Goal: Information Seeking & Learning: Learn about a topic

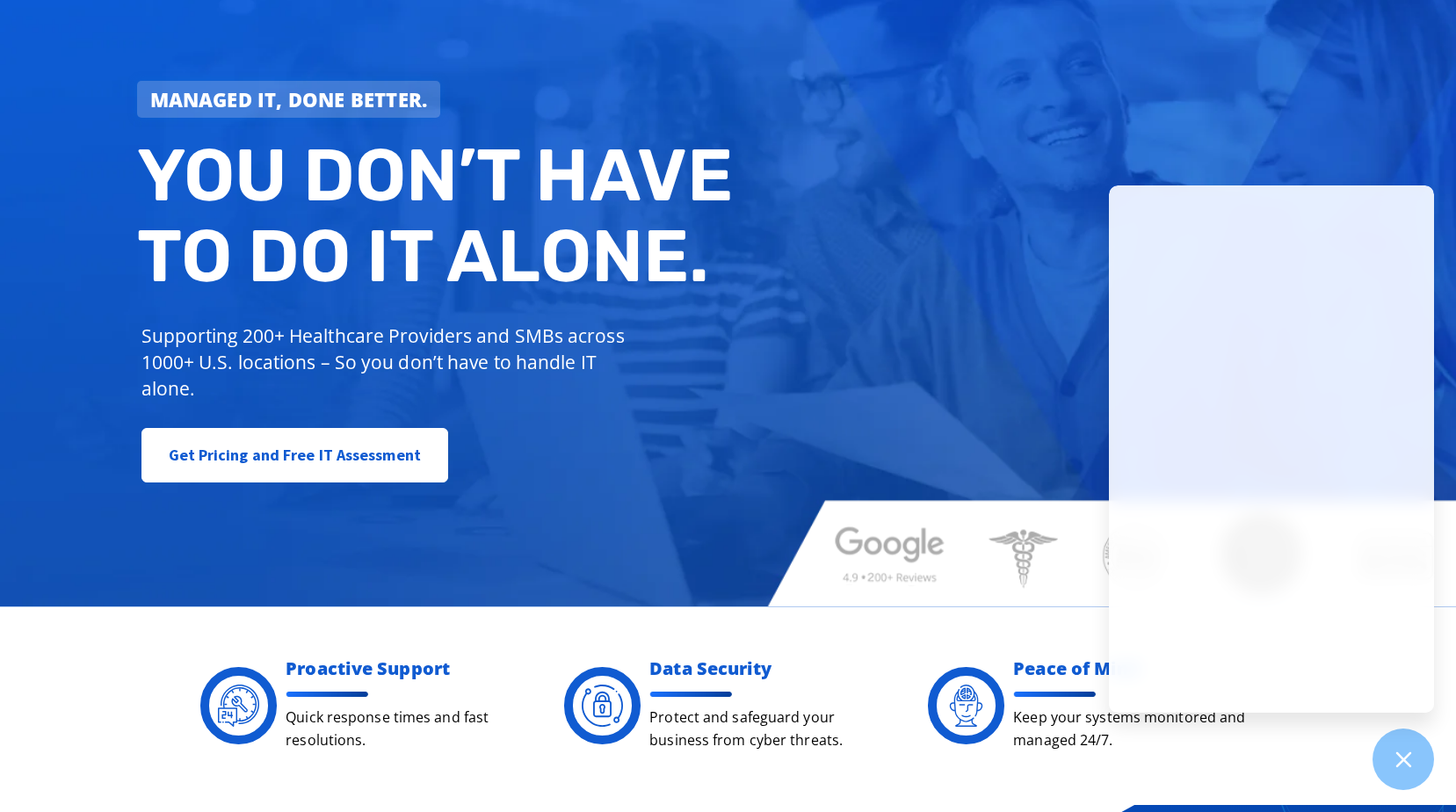
scroll to position [176, 0]
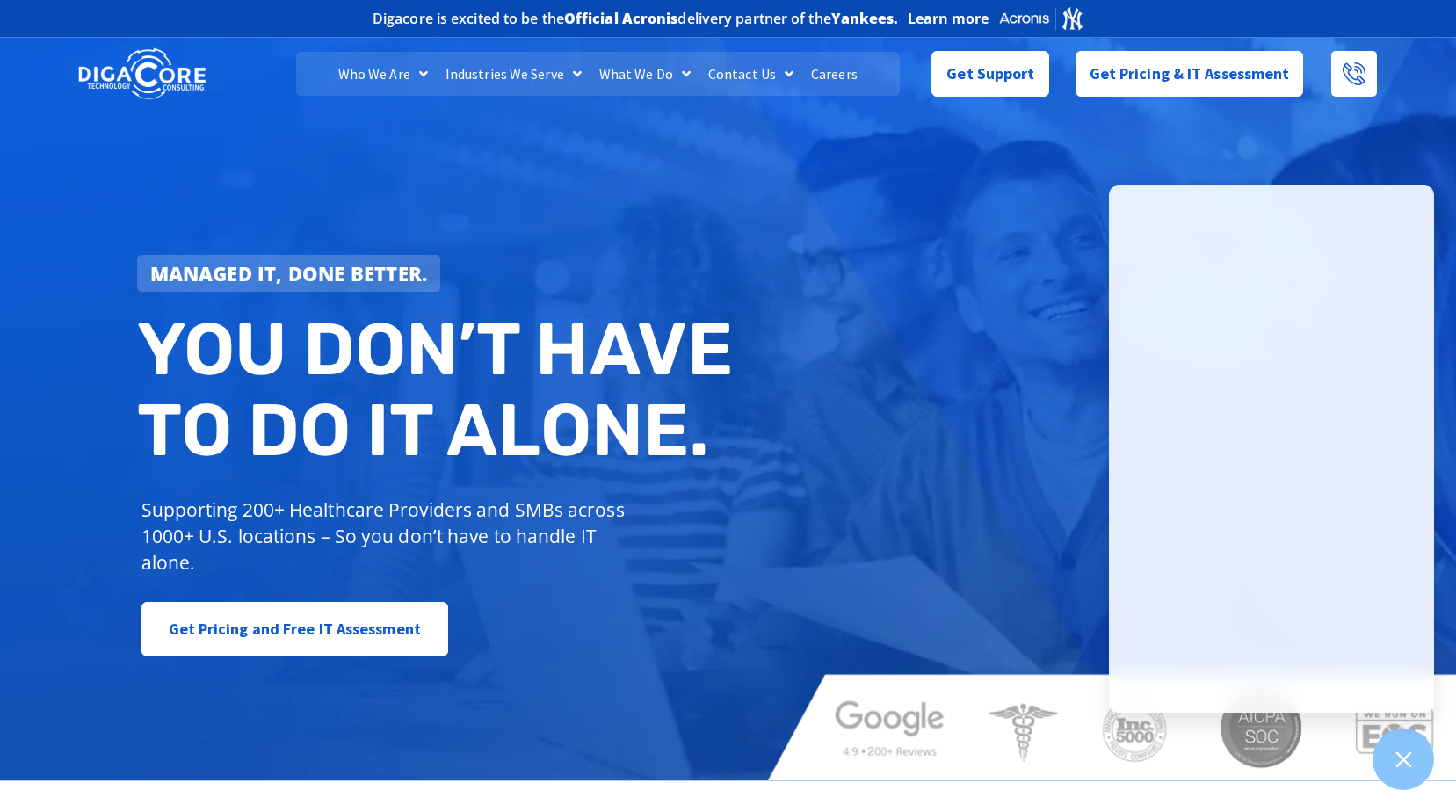
click at [829, 69] on link "Careers" at bounding box center [834, 73] width 64 height 44
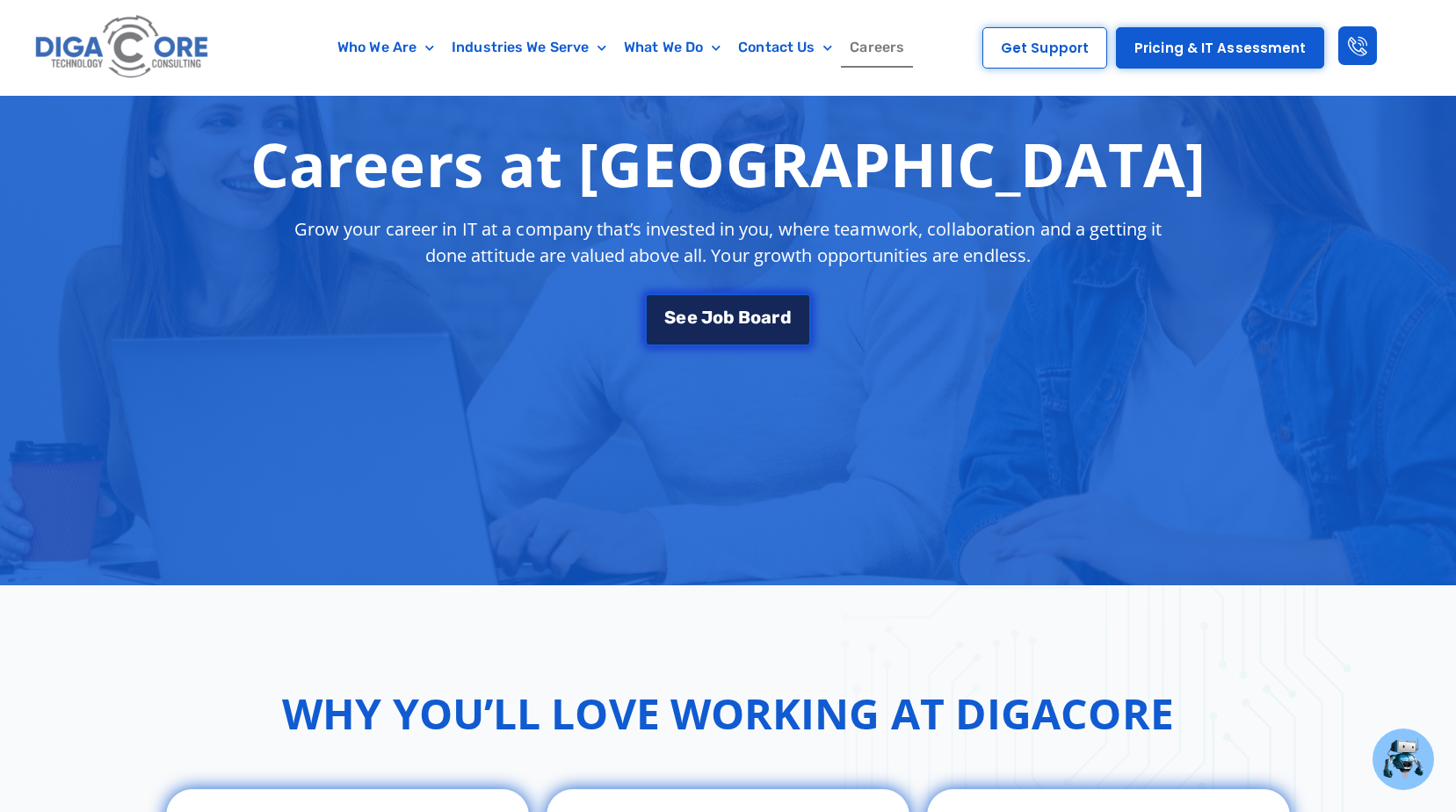
click at [684, 312] on span "e" at bounding box center [680, 316] width 10 height 18
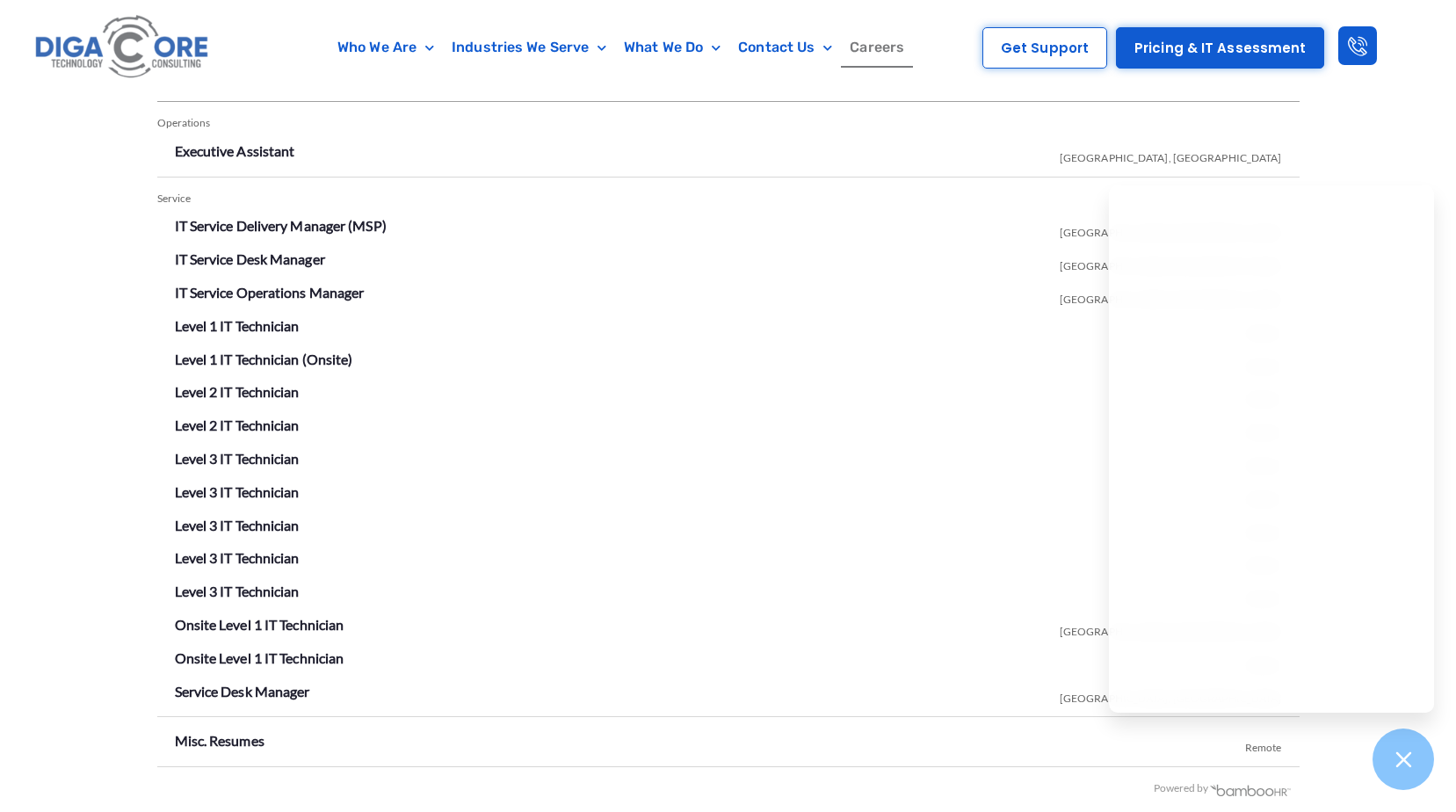
scroll to position [3082, 0]
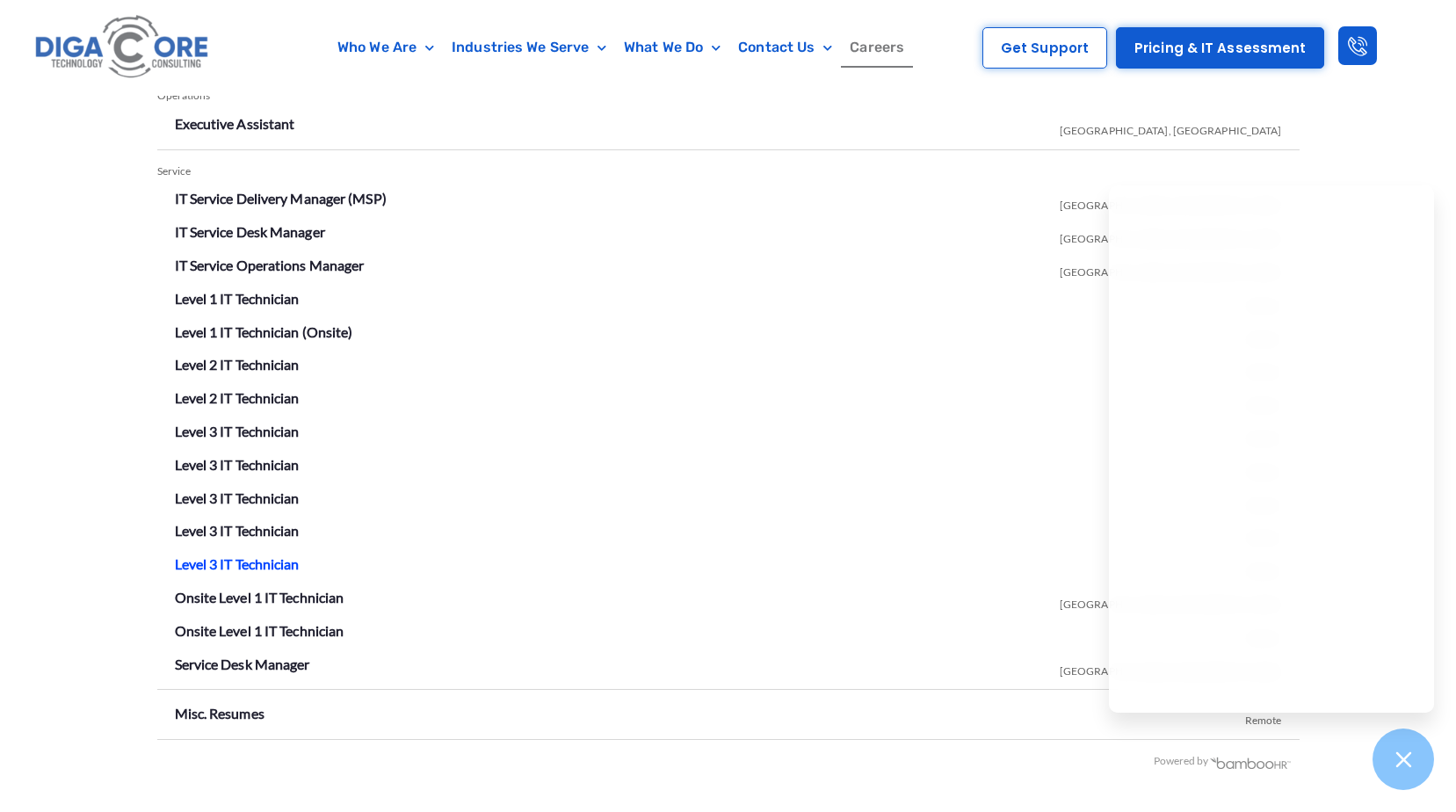
click at [231, 562] on link "Level 3 IT Technician" at bounding box center [237, 564] width 125 height 17
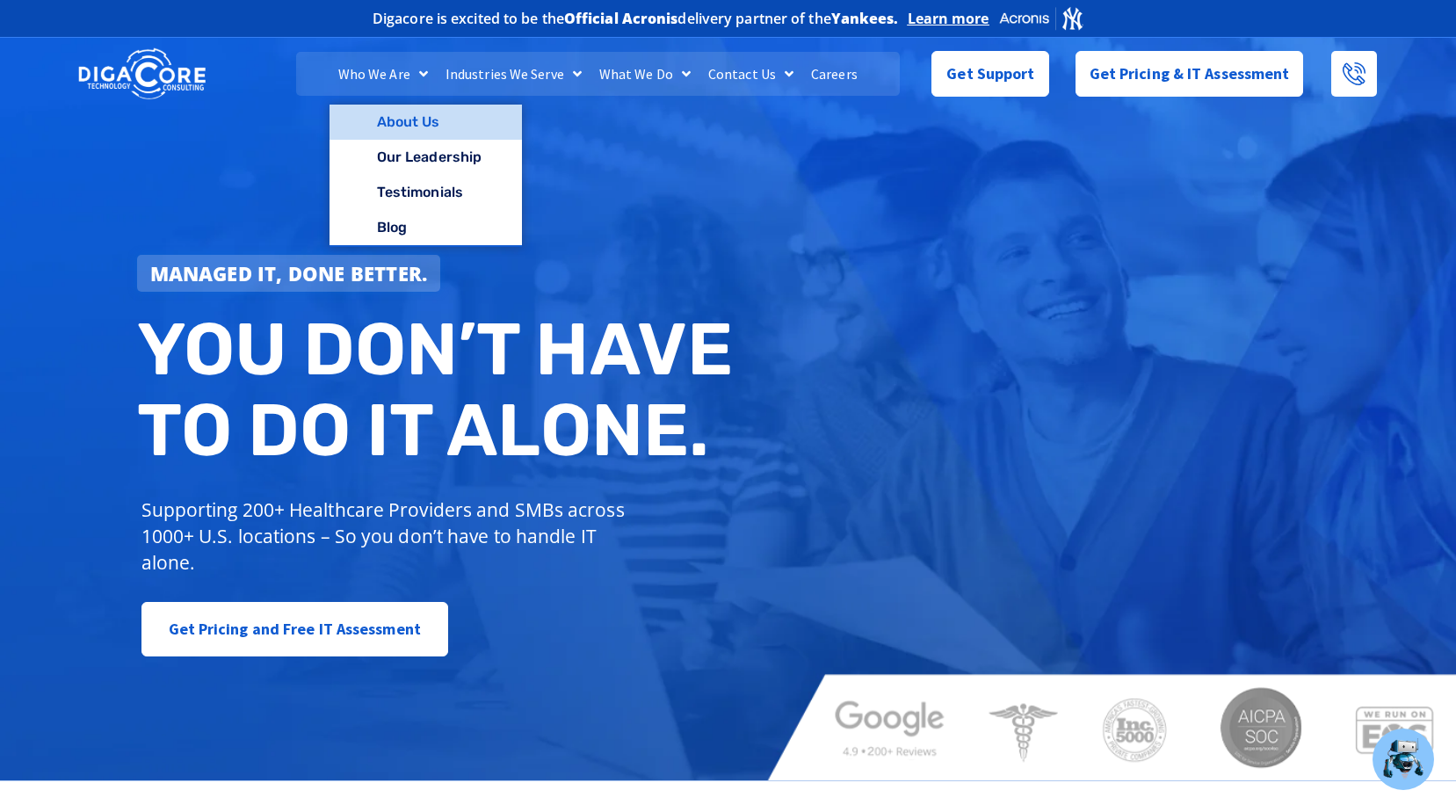
click at [397, 115] on link "About Us" at bounding box center [425, 122] width 193 height 35
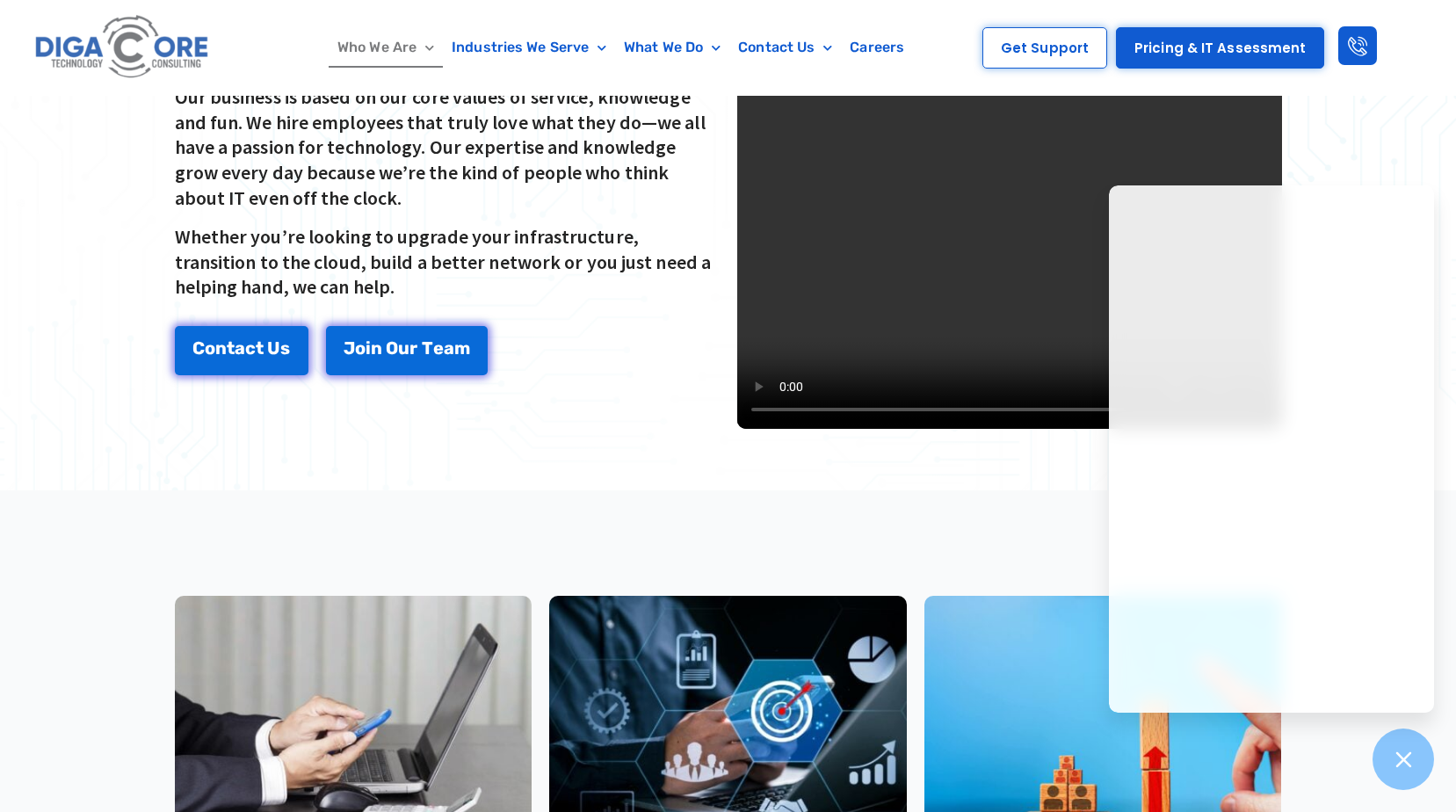
scroll to position [878, 0]
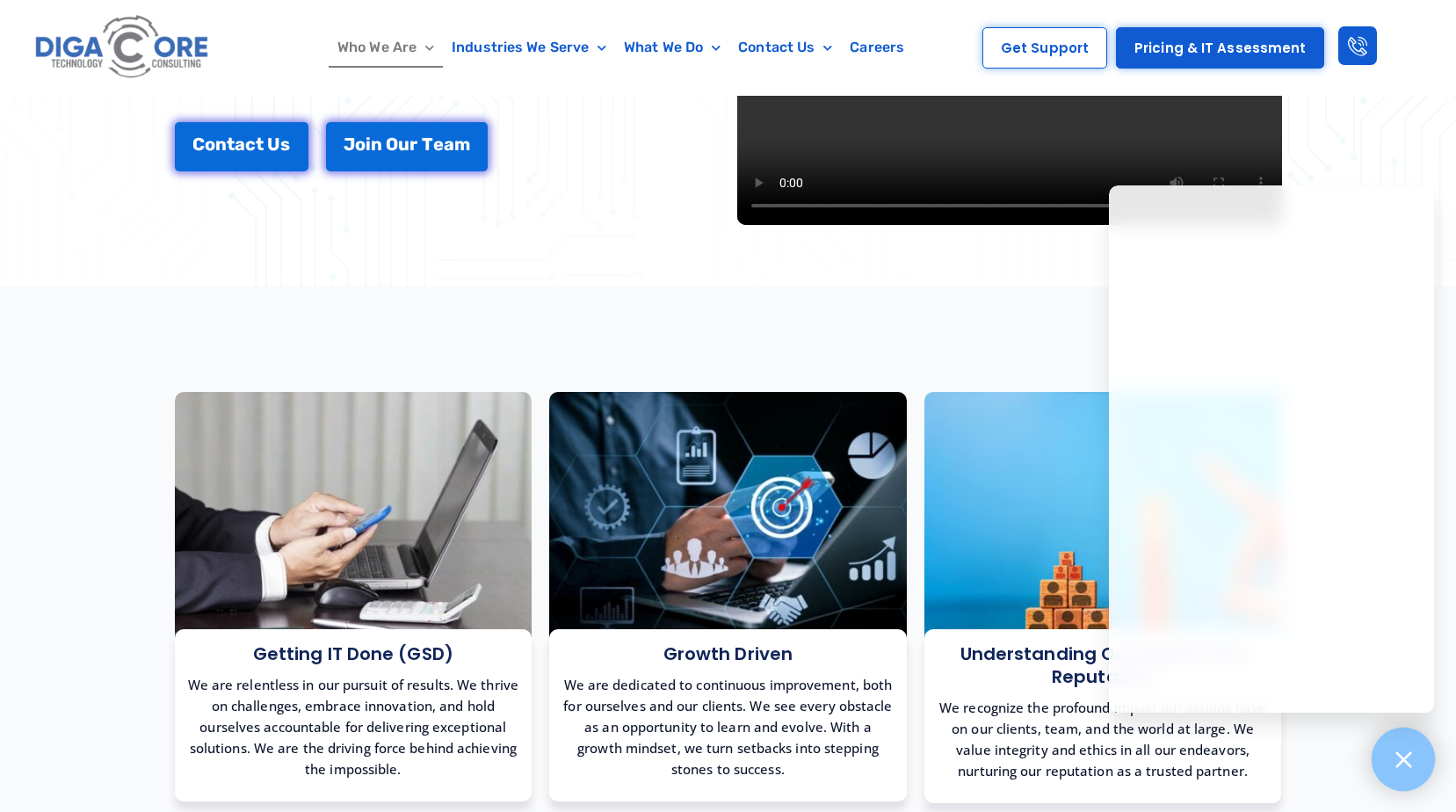
click at [1396, 761] on icon at bounding box center [1403, 759] width 23 height 23
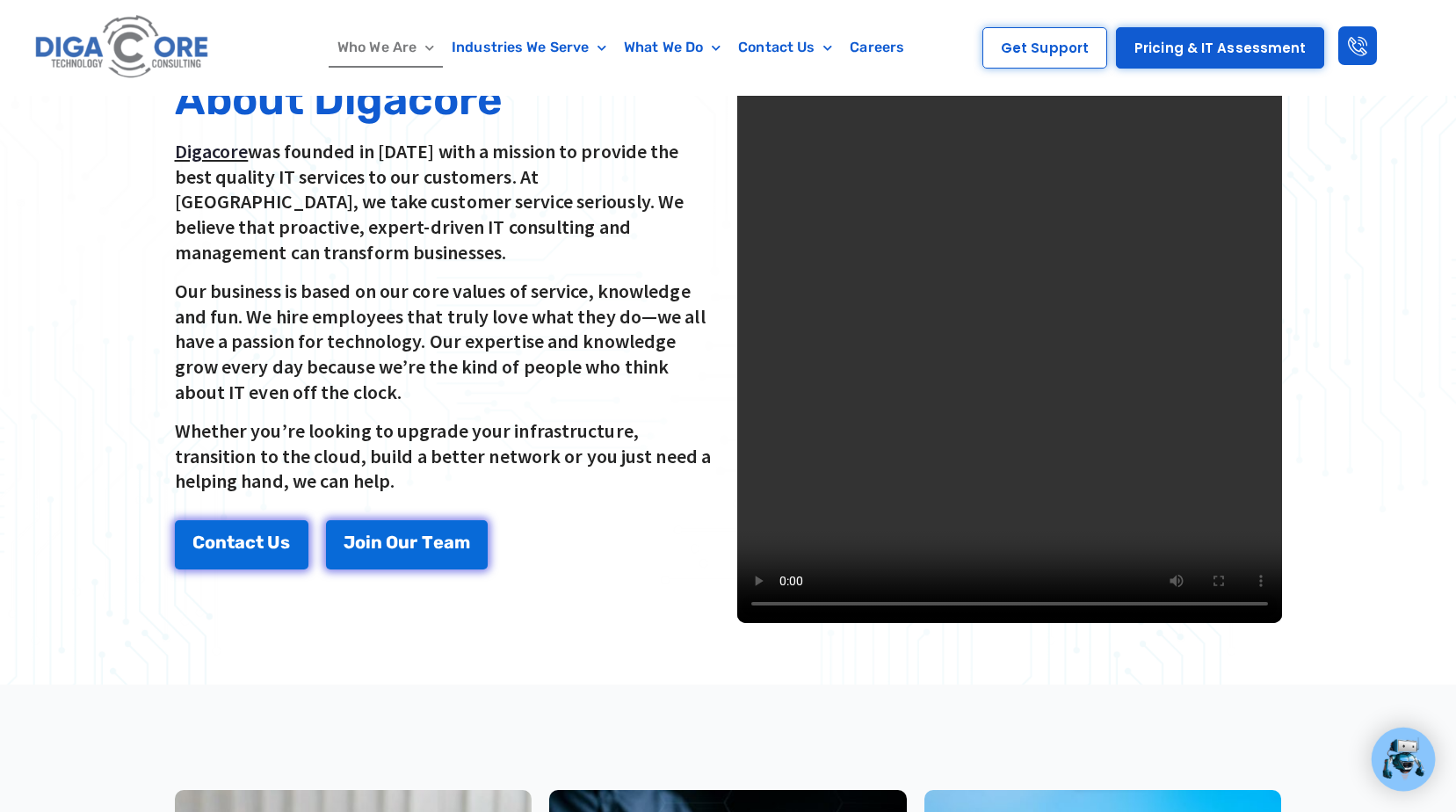
scroll to position [0, 0]
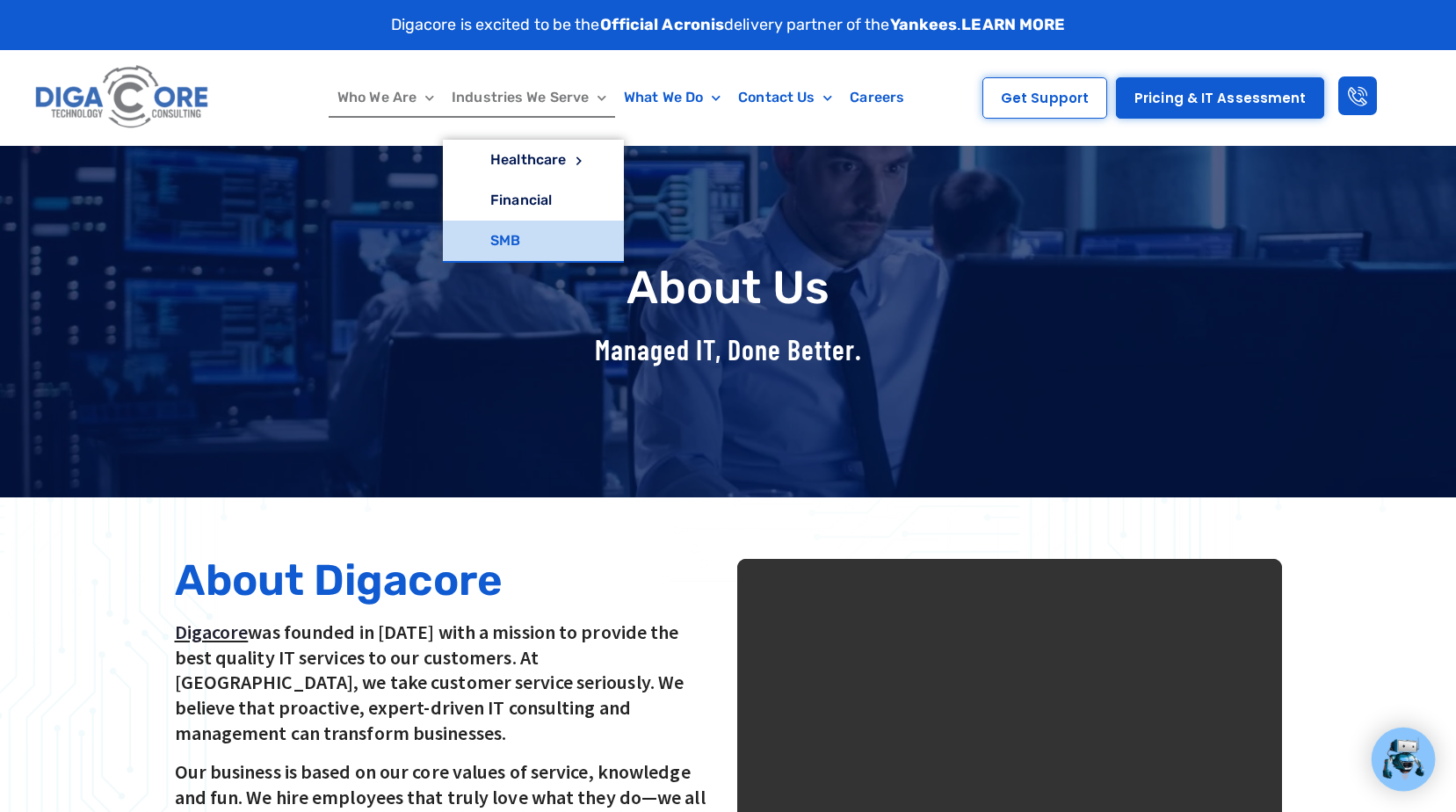
click at [505, 240] on link "SMB" at bounding box center [533, 240] width 181 height 40
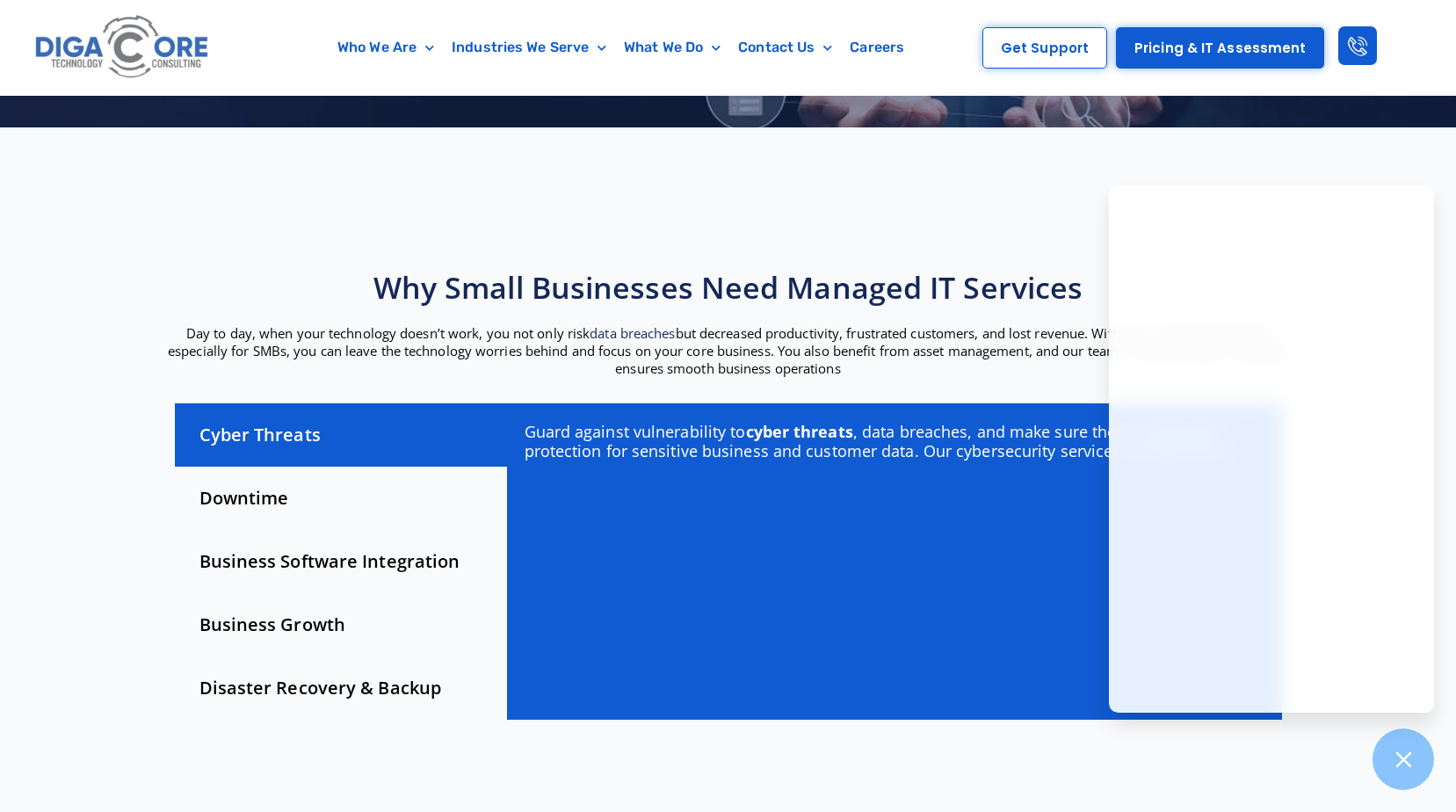
scroll to position [439, 0]
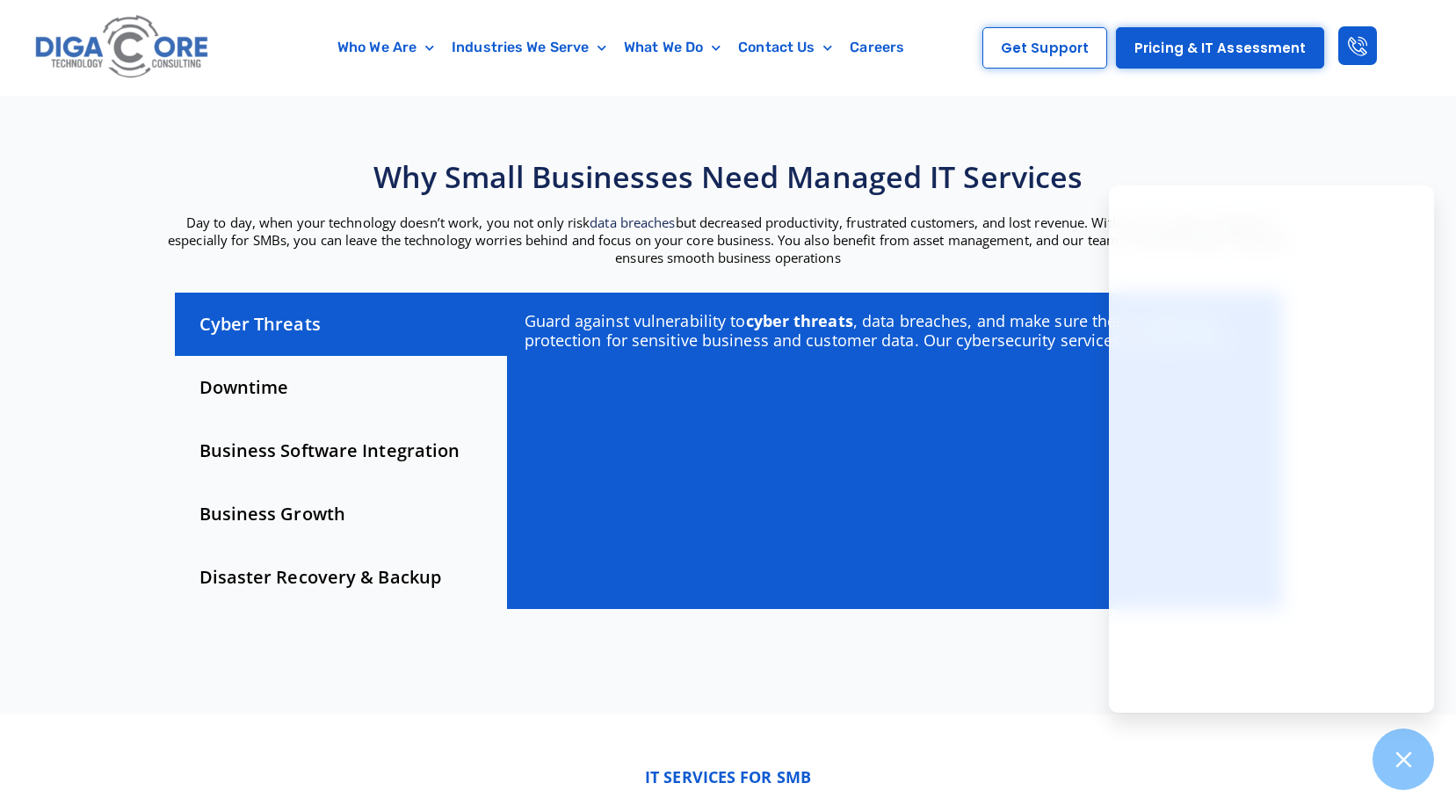
click at [248, 391] on div "Downtime" at bounding box center [341, 387] width 332 height 63
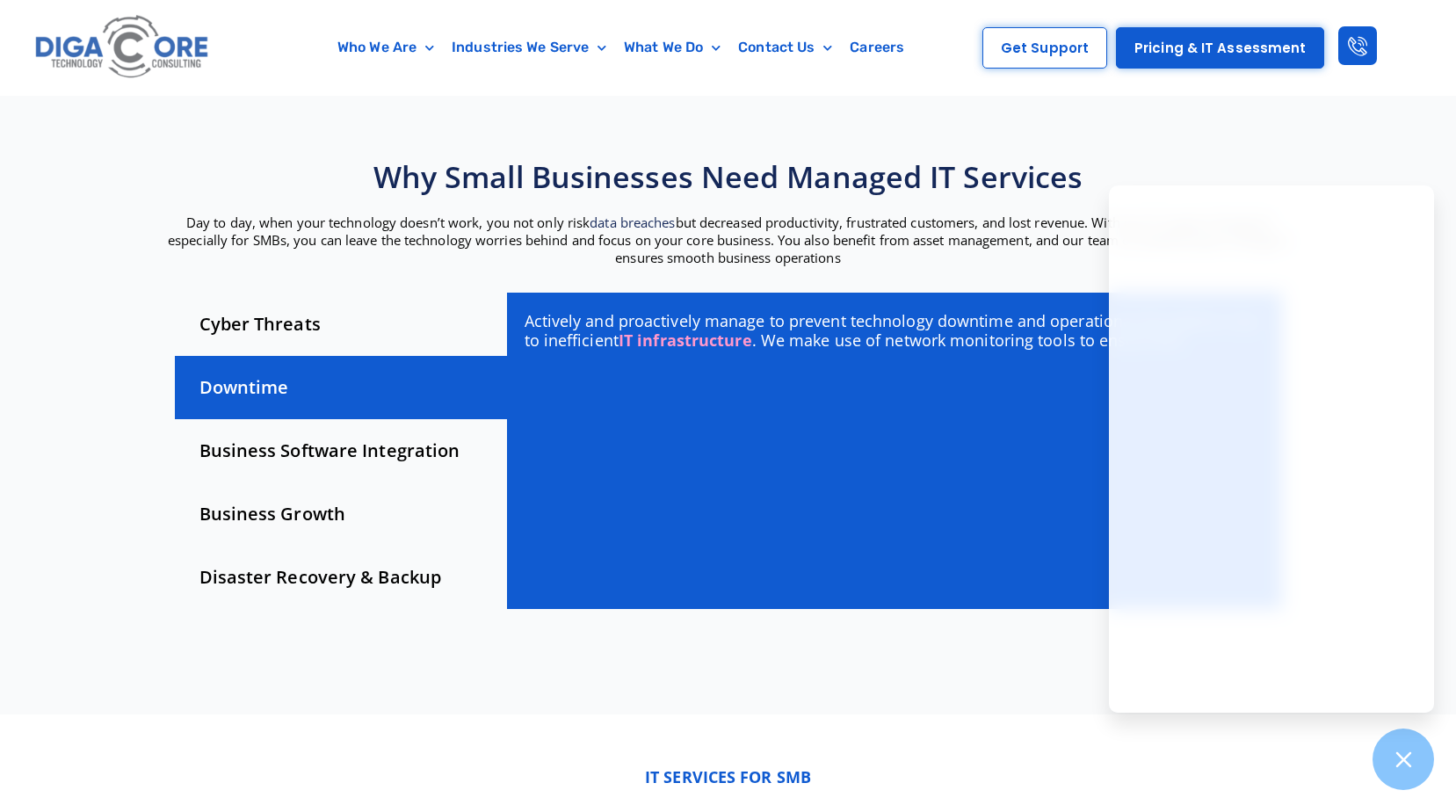
click at [241, 450] on div "Business Software Integration" at bounding box center [341, 450] width 332 height 63
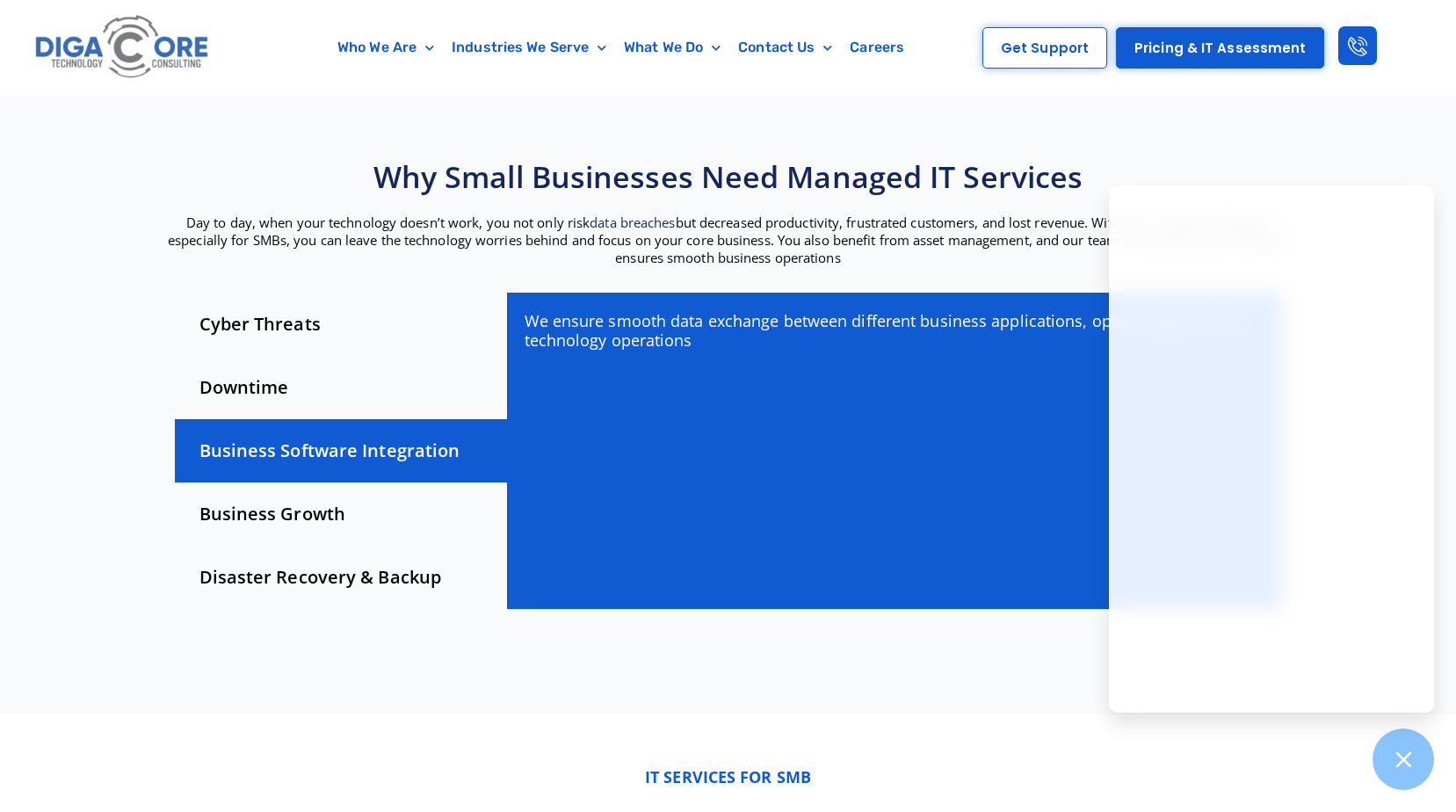
click at [246, 512] on div "Business Growth" at bounding box center [341, 513] width 332 height 63
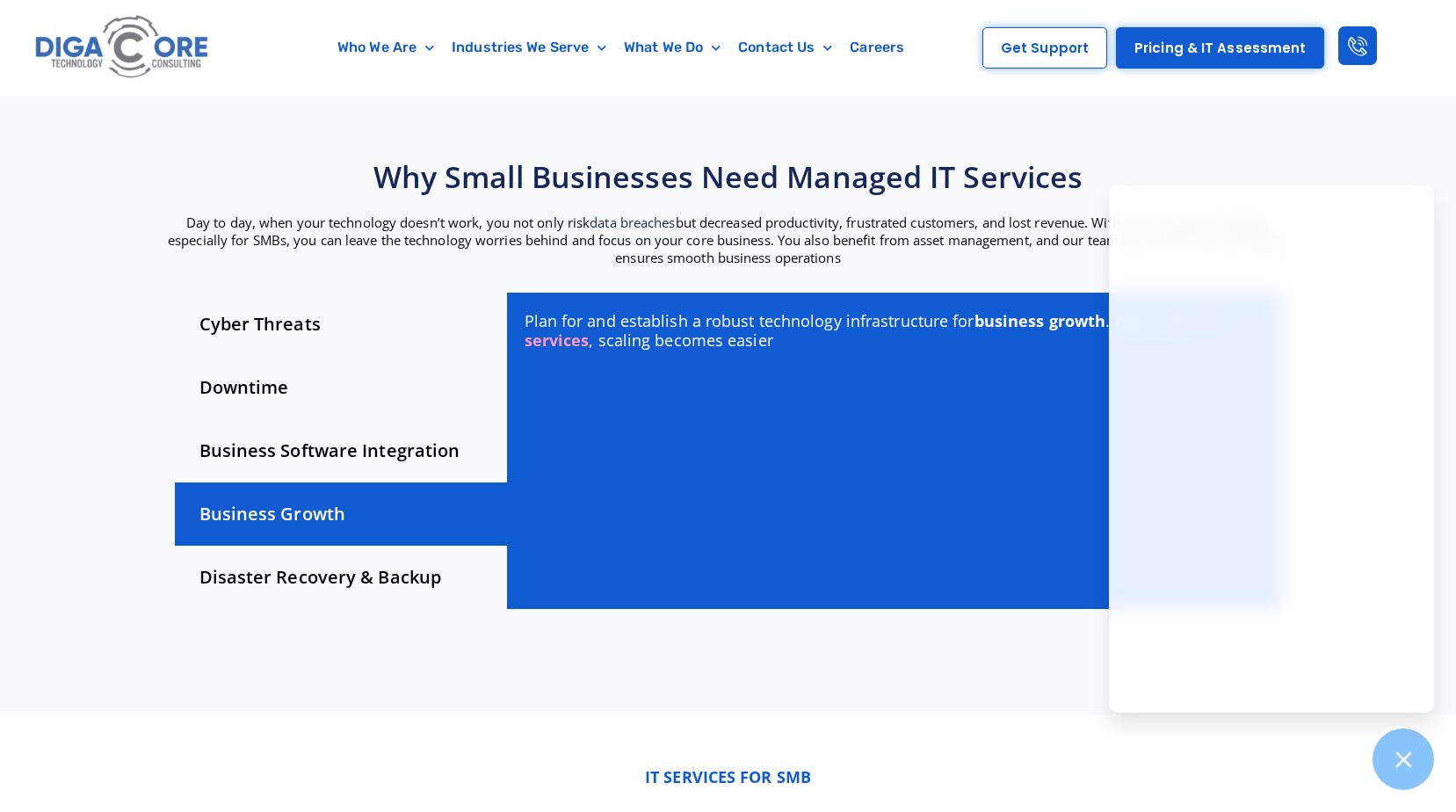
click at [248, 586] on div "Disaster Recovery & Backup" at bounding box center [341, 577] width 332 height 63
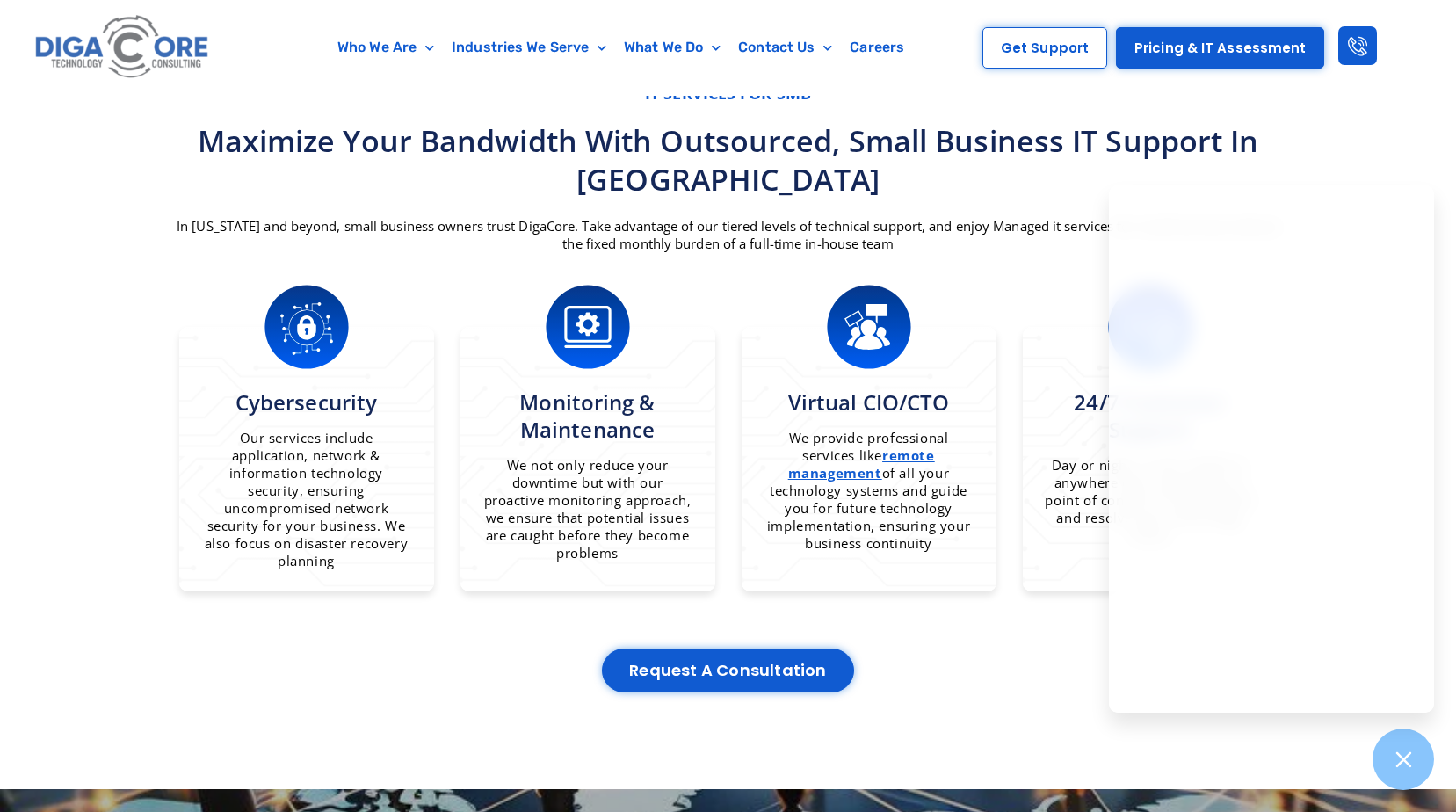
scroll to position [1230, 0]
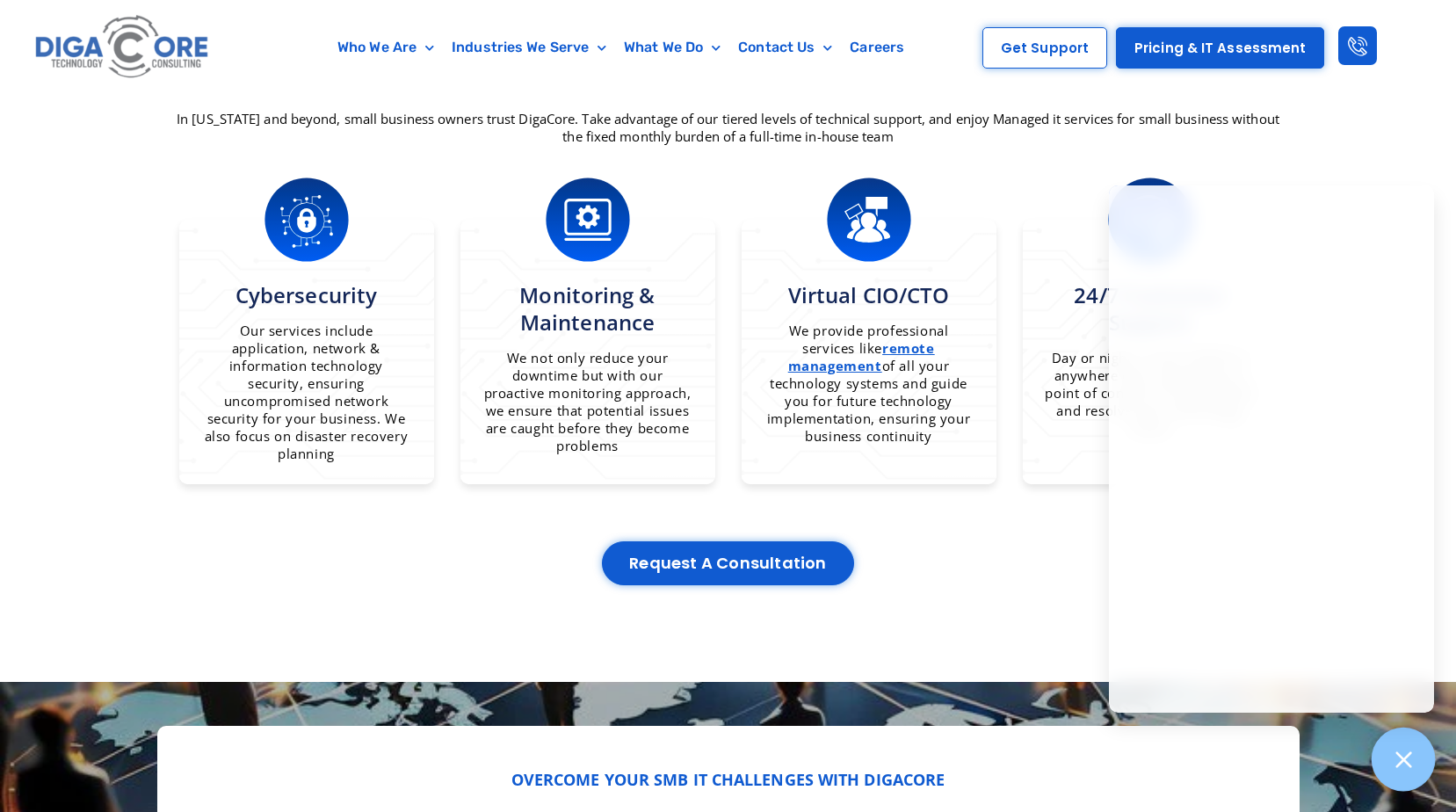
click at [1405, 764] on icon at bounding box center [1403, 759] width 23 height 23
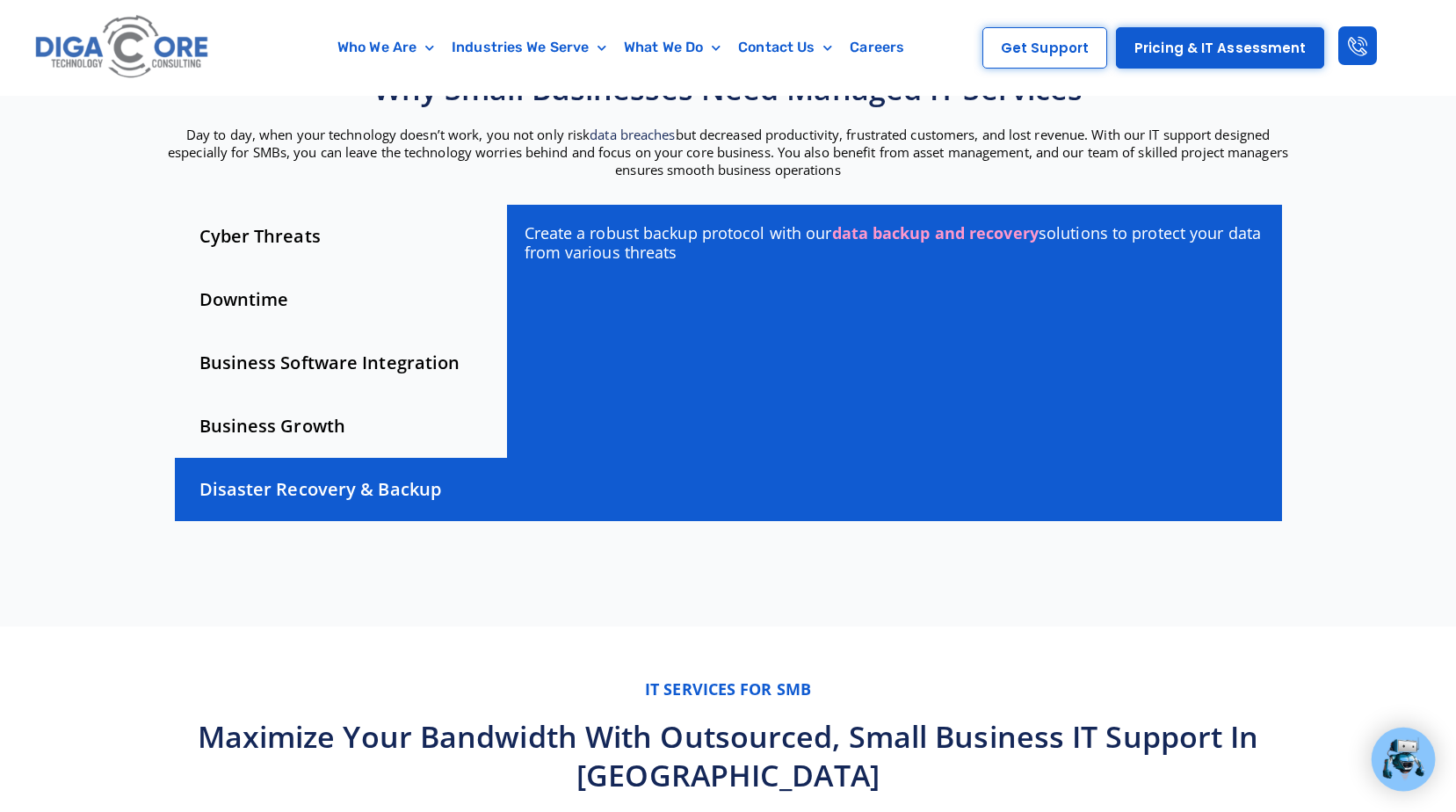
scroll to position [0, 0]
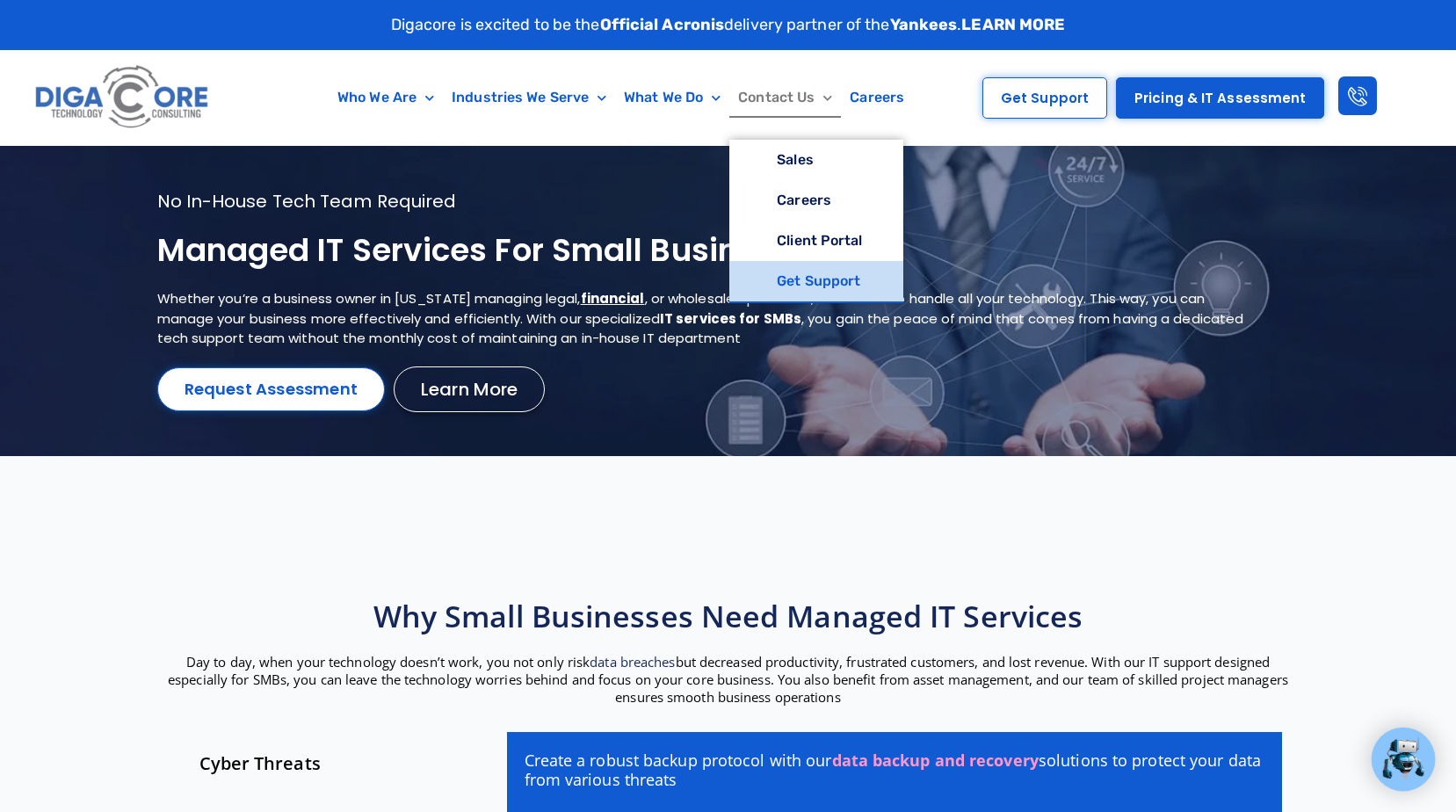
click at [801, 292] on link "Get Support" at bounding box center [816, 280] width 173 height 40
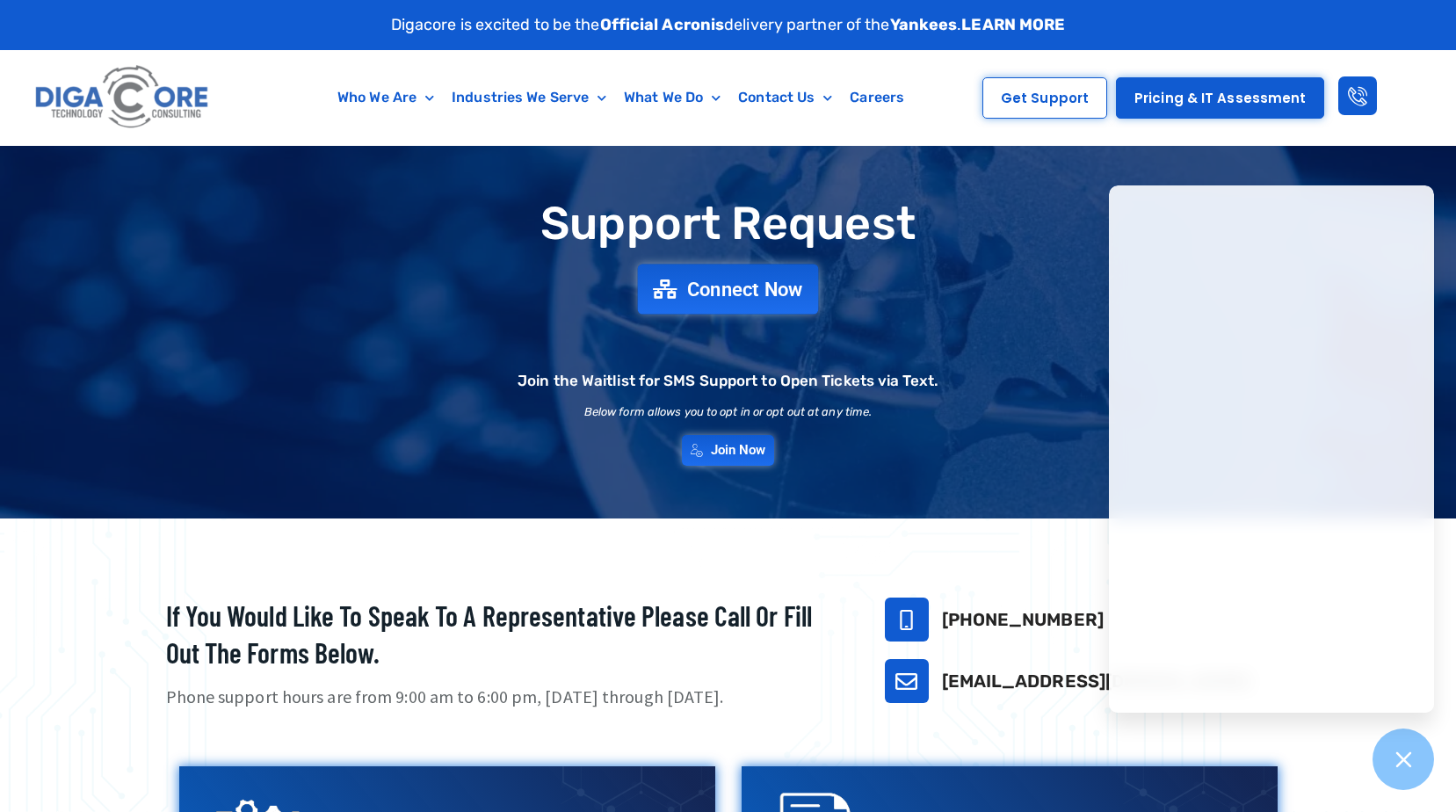
click at [721, 289] on span "Connect Now" at bounding box center [744, 288] width 116 height 20
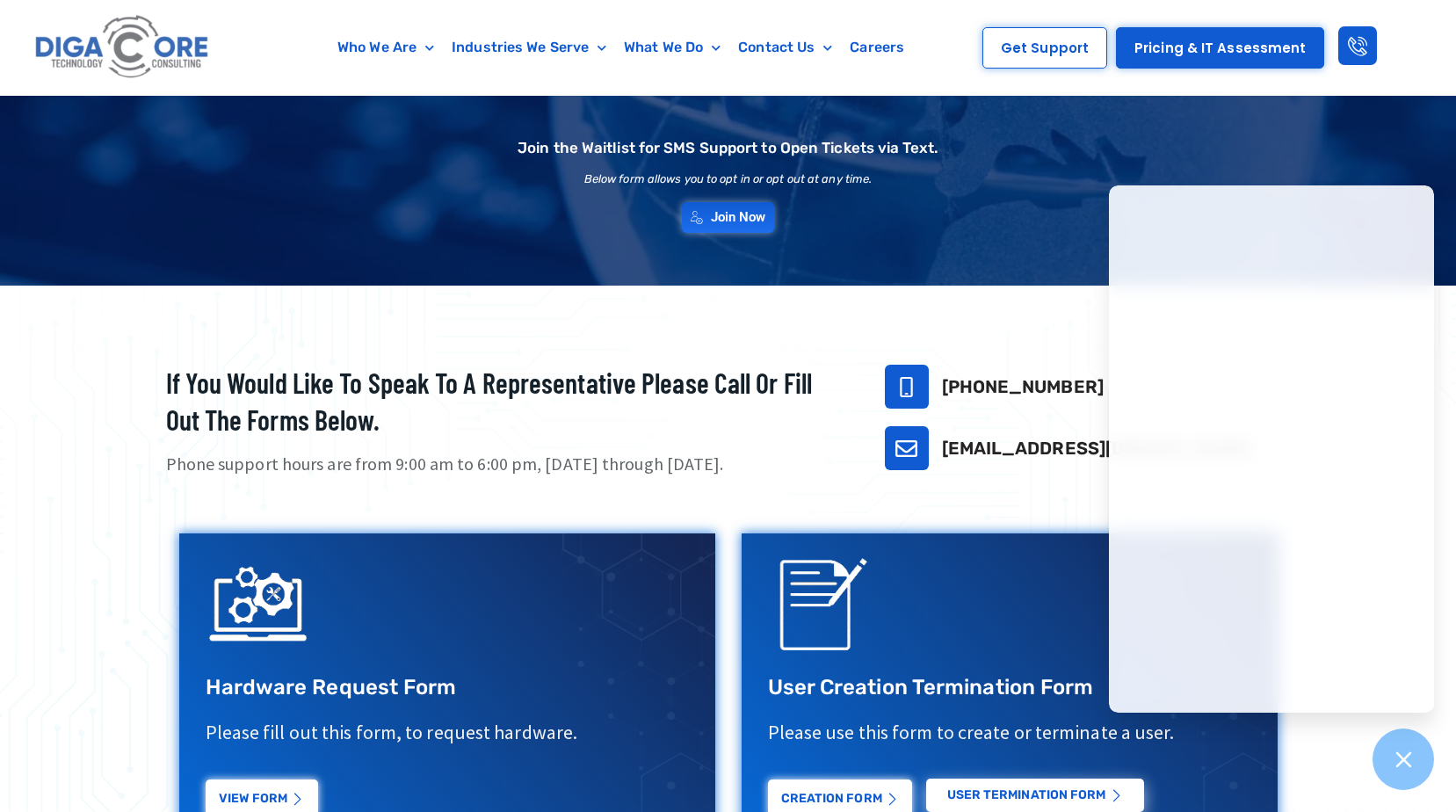
scroll to position [263, 0]
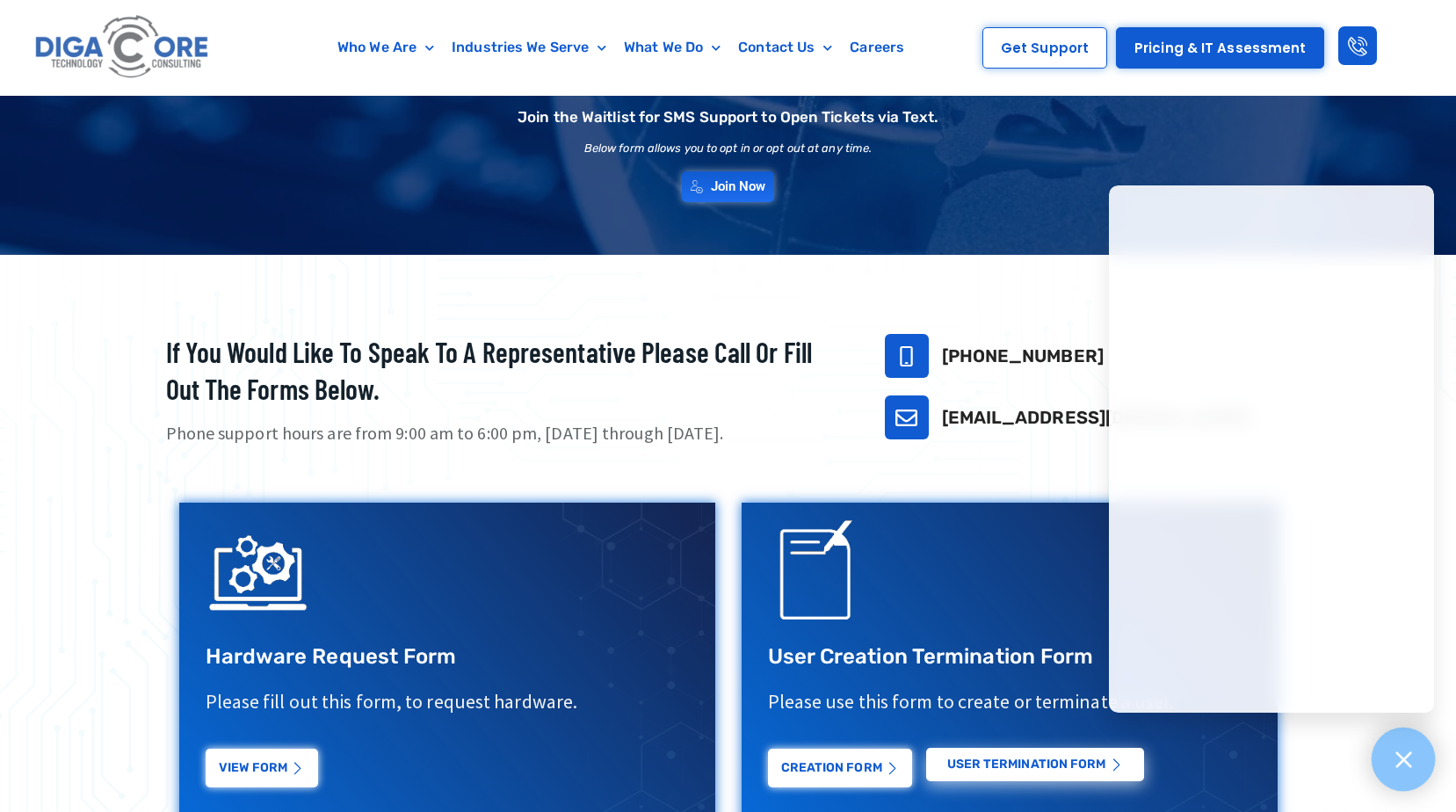
click at [1394, 760] on icon at bounding box center [1403, 759] width 23 height 23
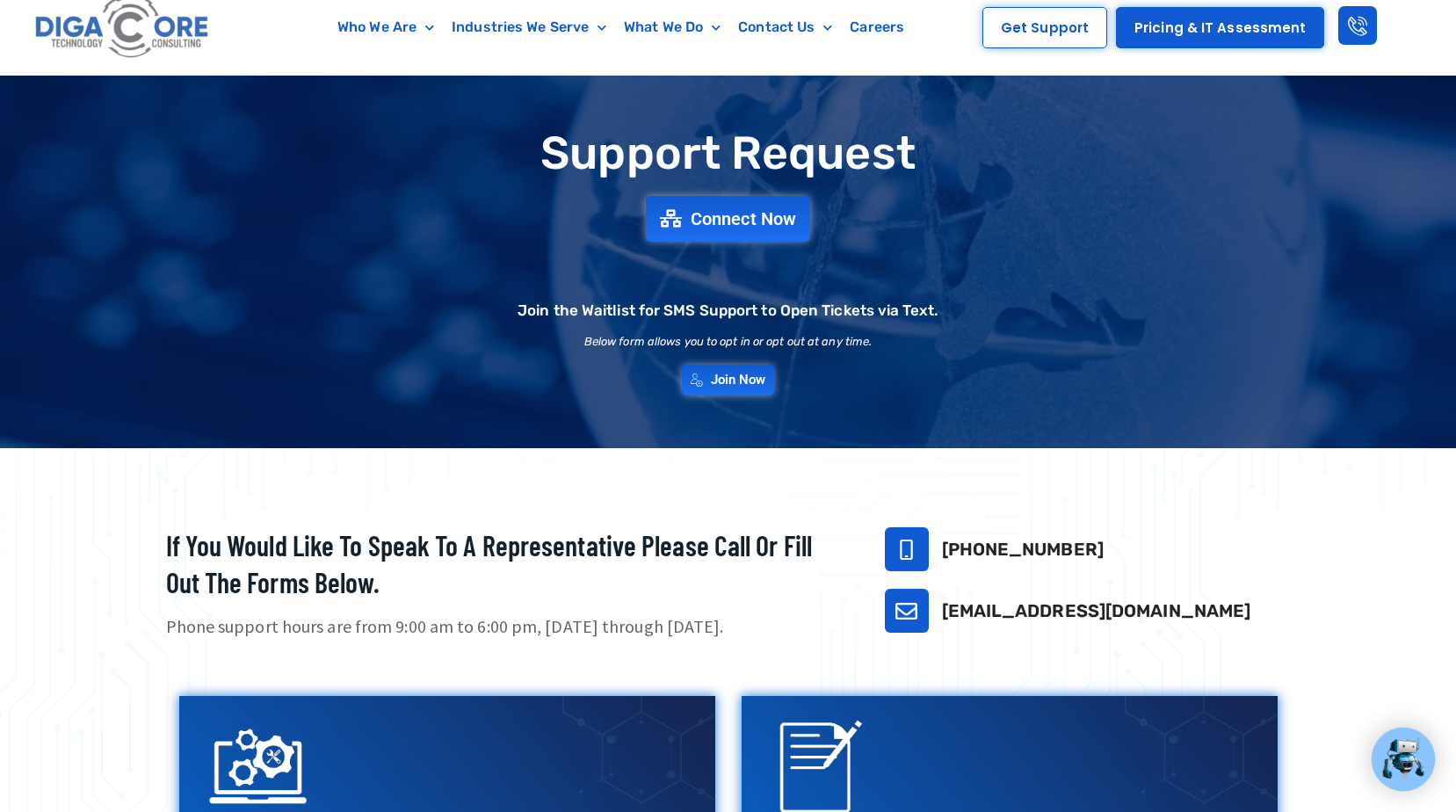
scroll to position [0, 0]
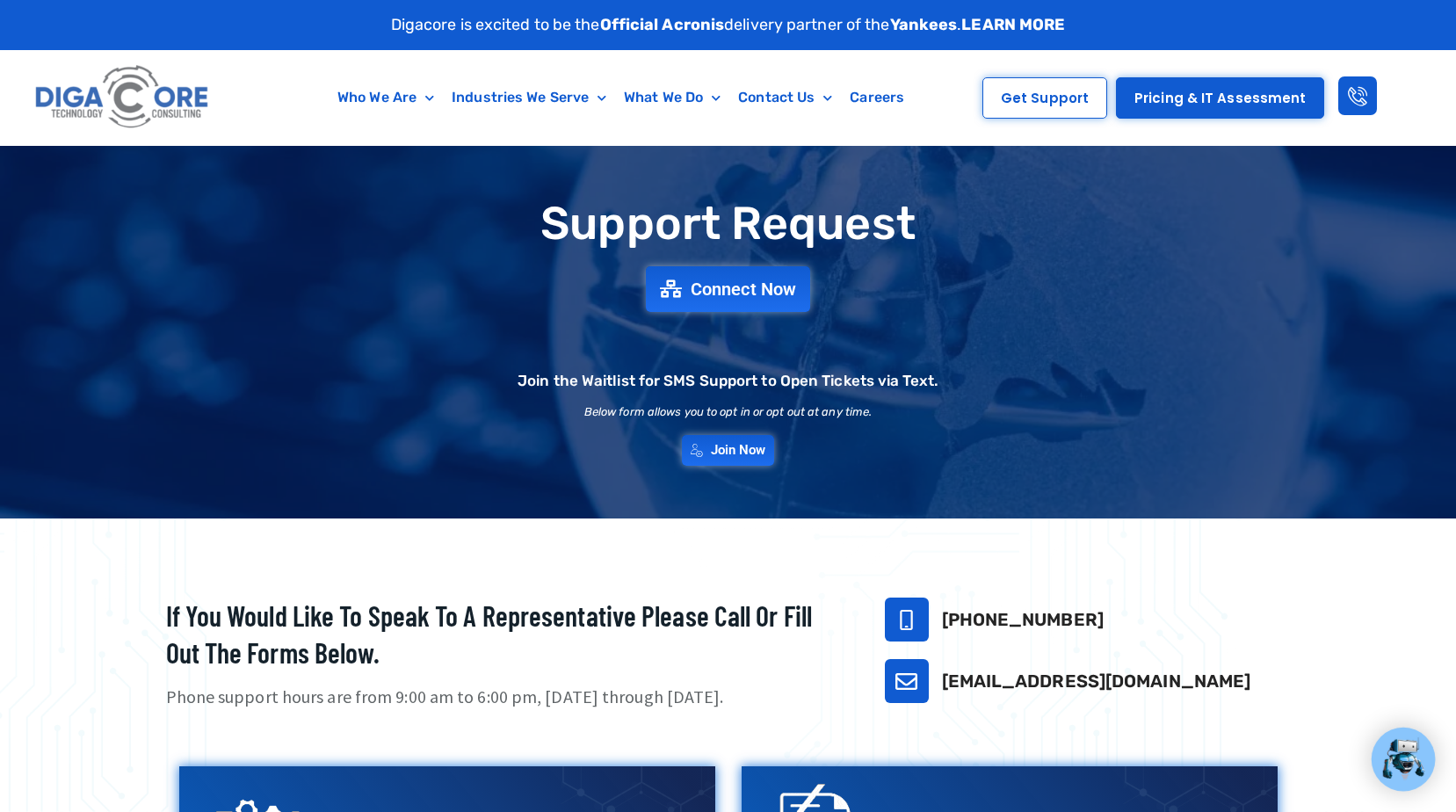
click at [654, 29] on strong "Official Acronis" at bounding box center [662, 24] width 125 height 20
click at [1040, 21] on link "LEARN MORE" at bounding box center [1012, 24] width 103 height 20
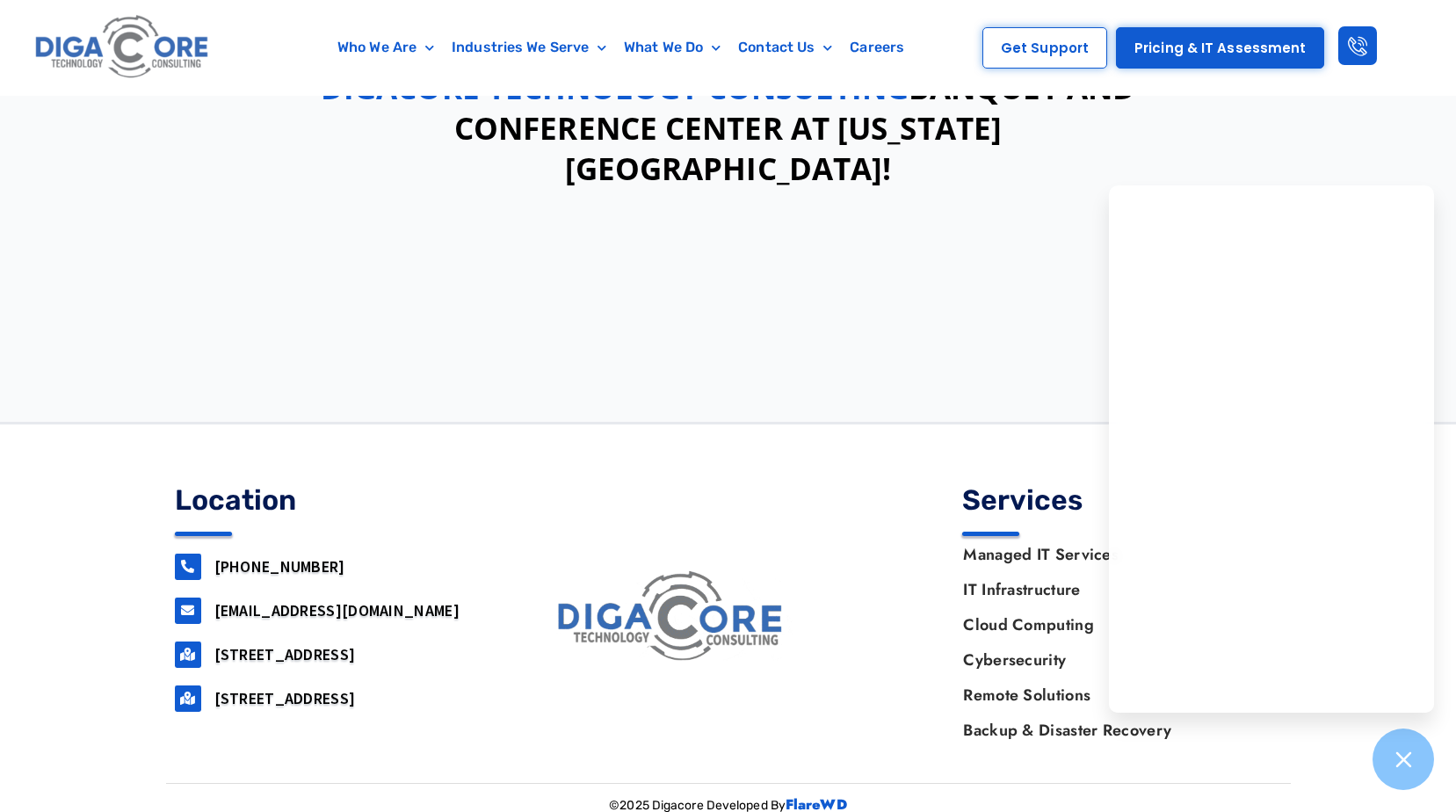
scroll to position [938, 0]
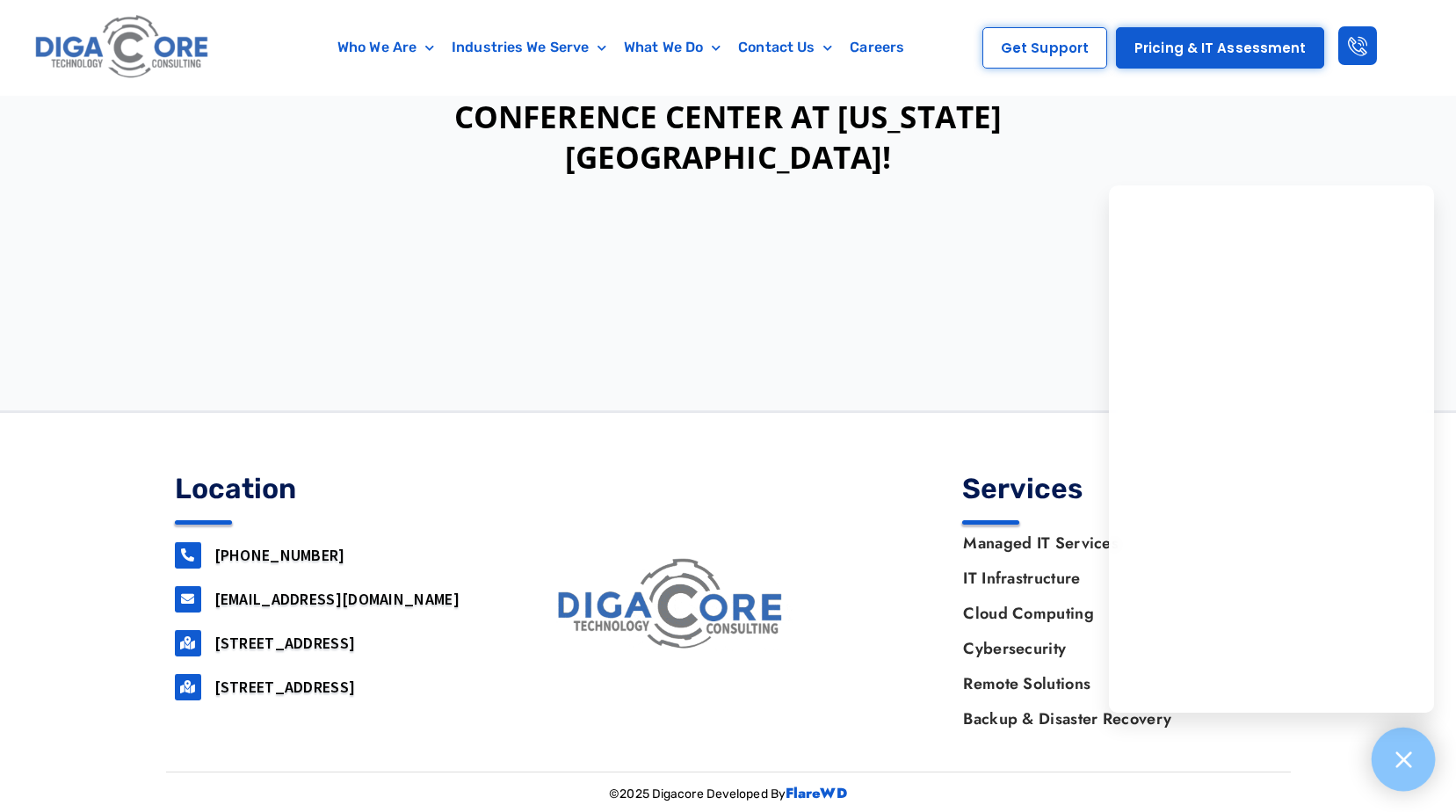
click at [1402, 758] on icon at bounding box center [1403, 758] width 16 height 16
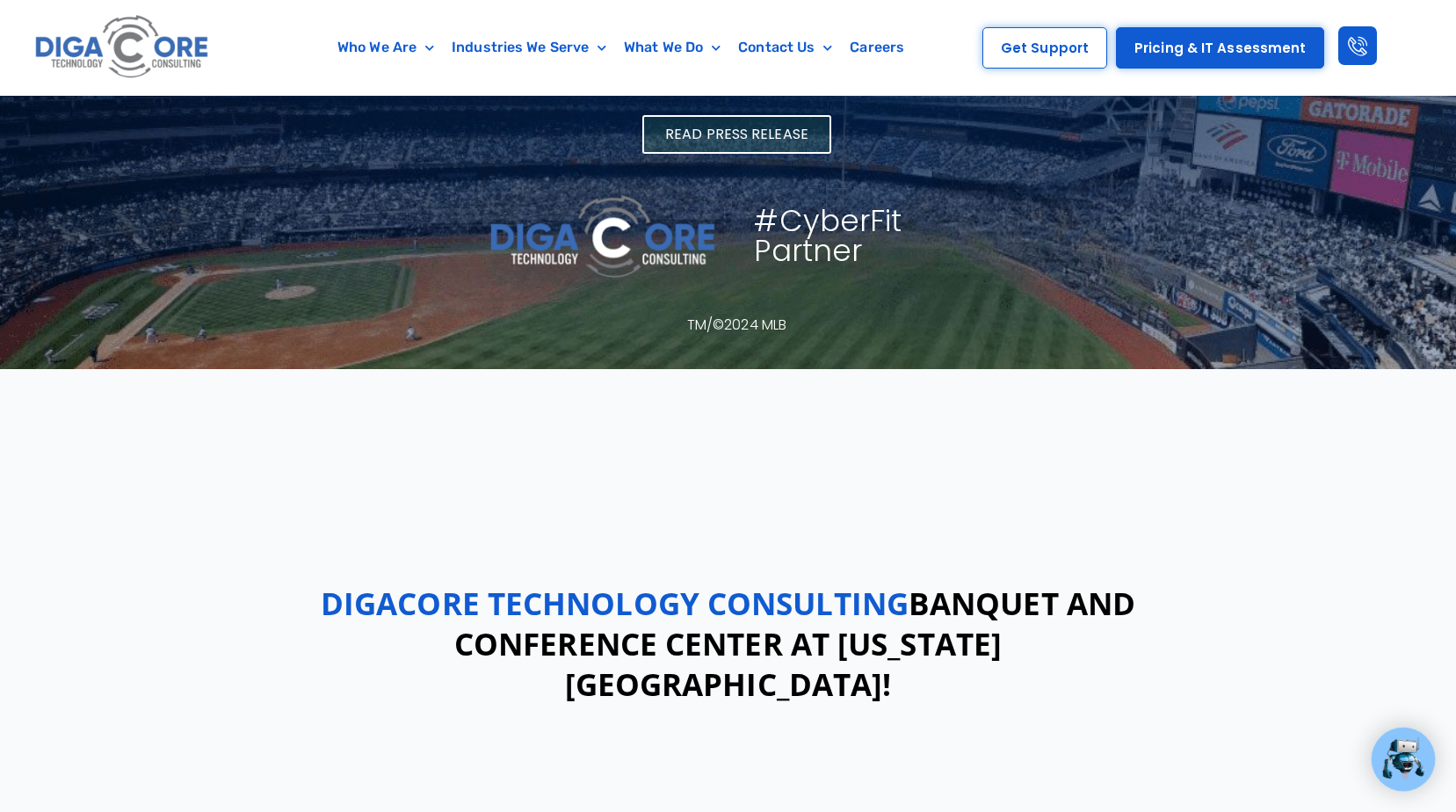
scroll to position [0, 0]
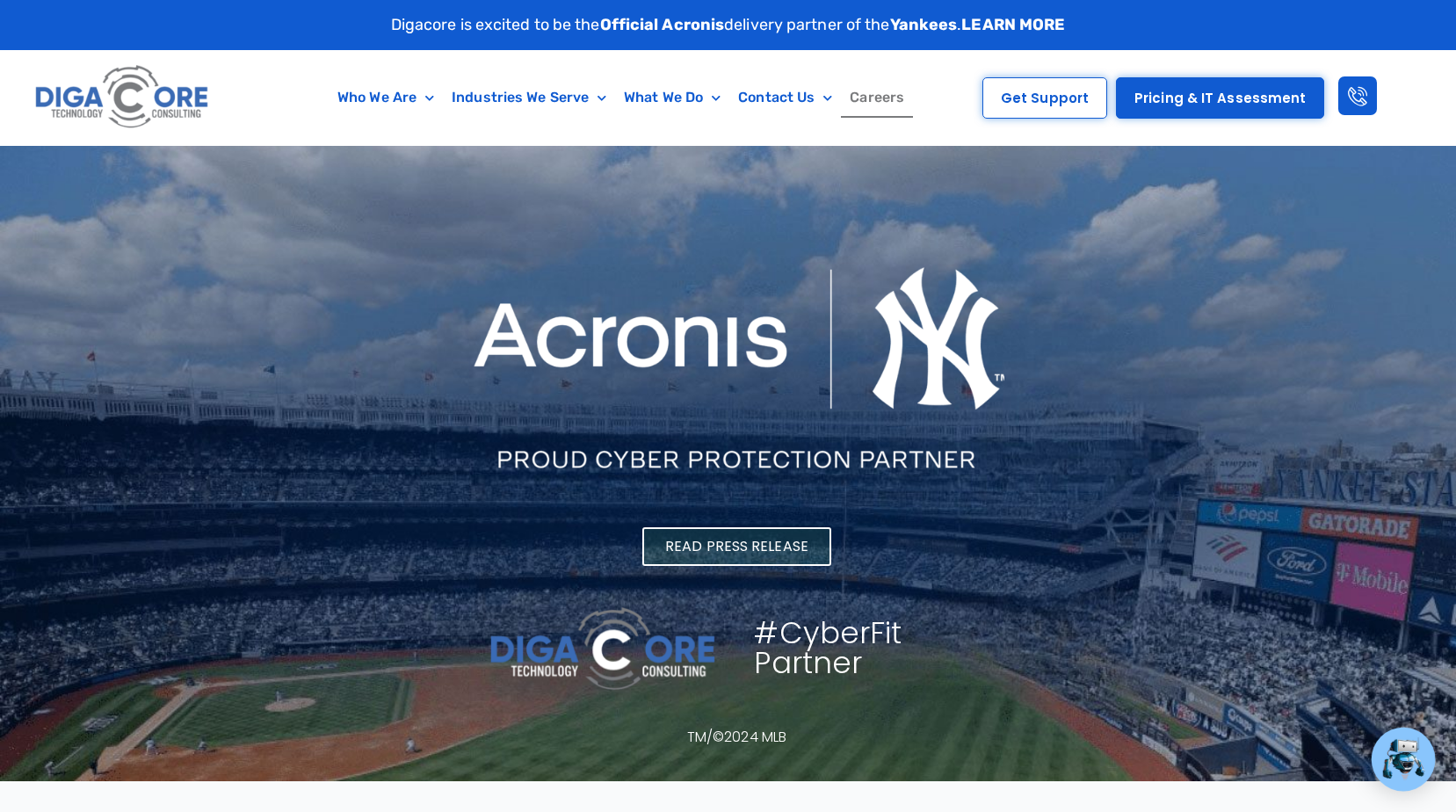
click at [876, 98] on link "Careers" at bounding box center [876, 97] width 72 height 40
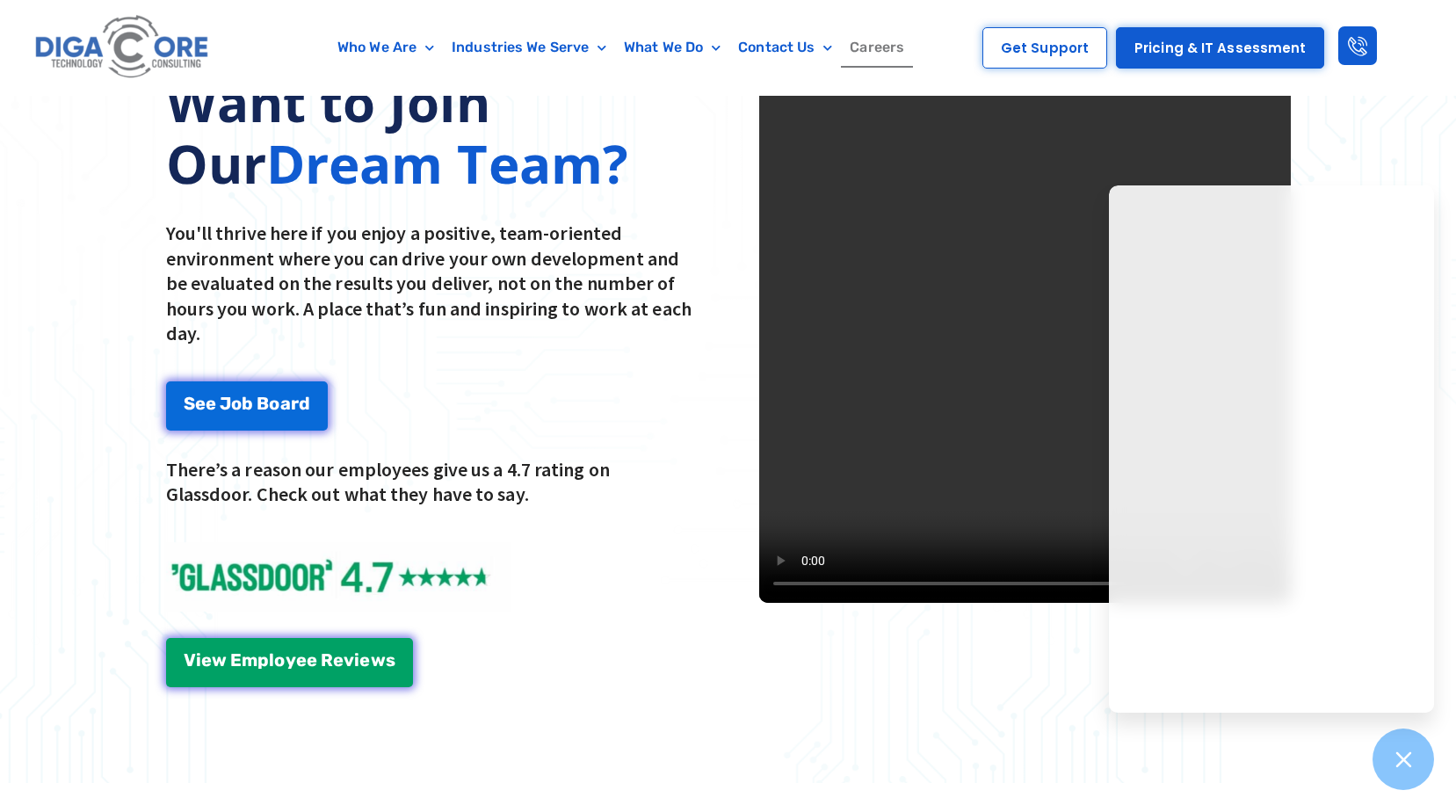
scroll to position [2372, 0]
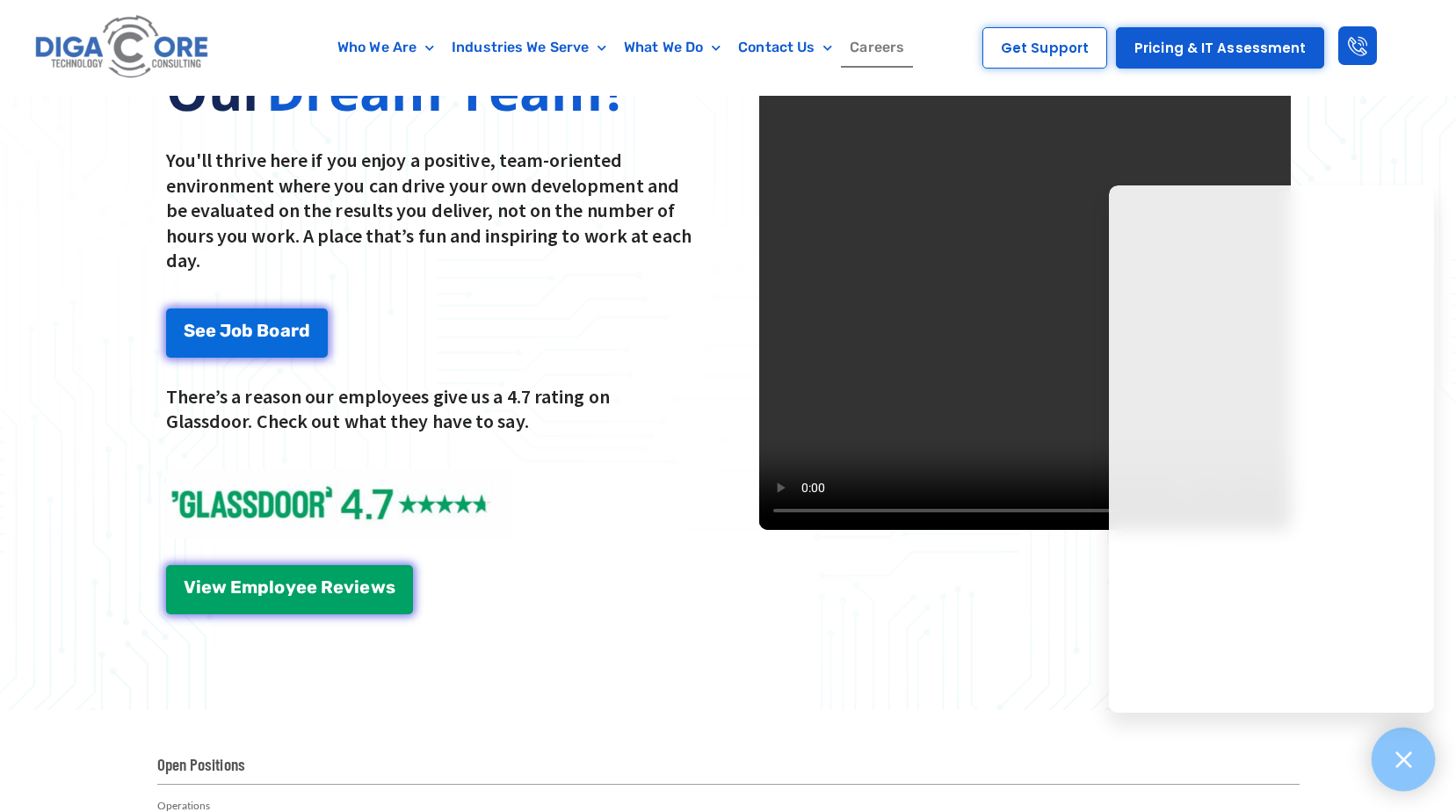
click at [1408, 769] on icon at bounding box center [1403, 759] width 23 height 23
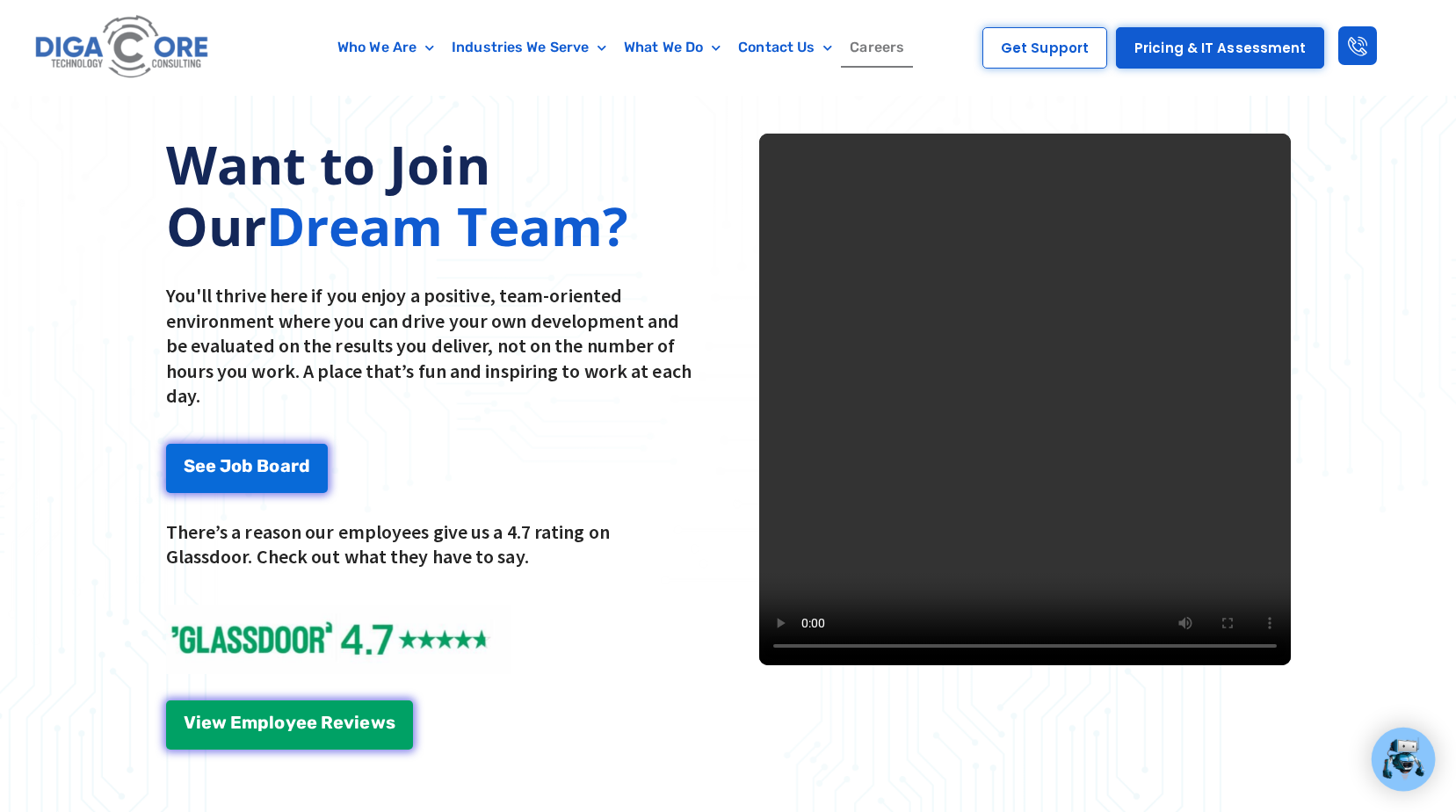
scroll to position [2196, 0]
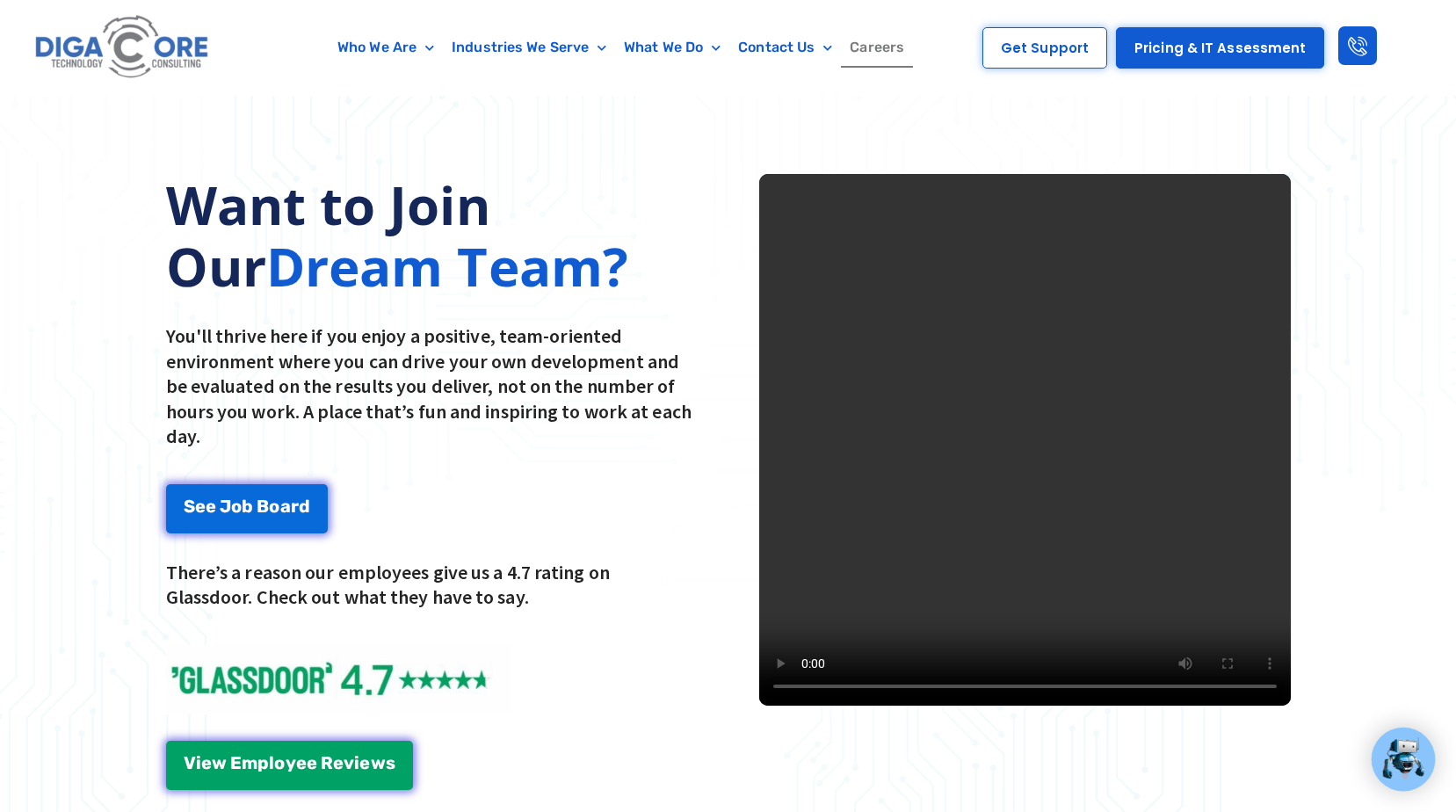
click at [875, 52] on link "Careers" at bounding box center [876, 47] width 72 height 40
